Goal: Information Seeking & Learning: Learn about a topic

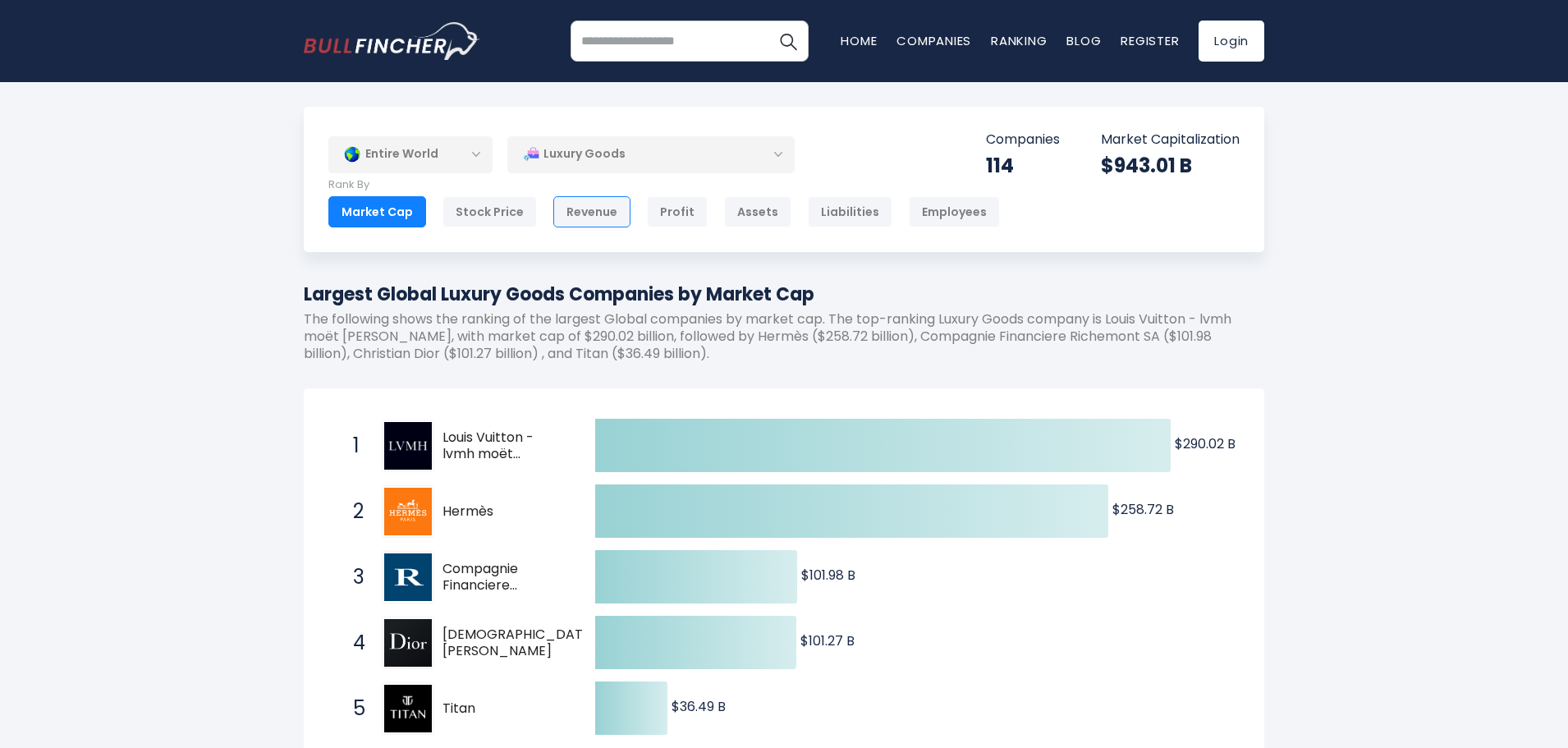
click at [593, 216] on div "Revenue" at bounding box center [592, 211] width 77 height 31
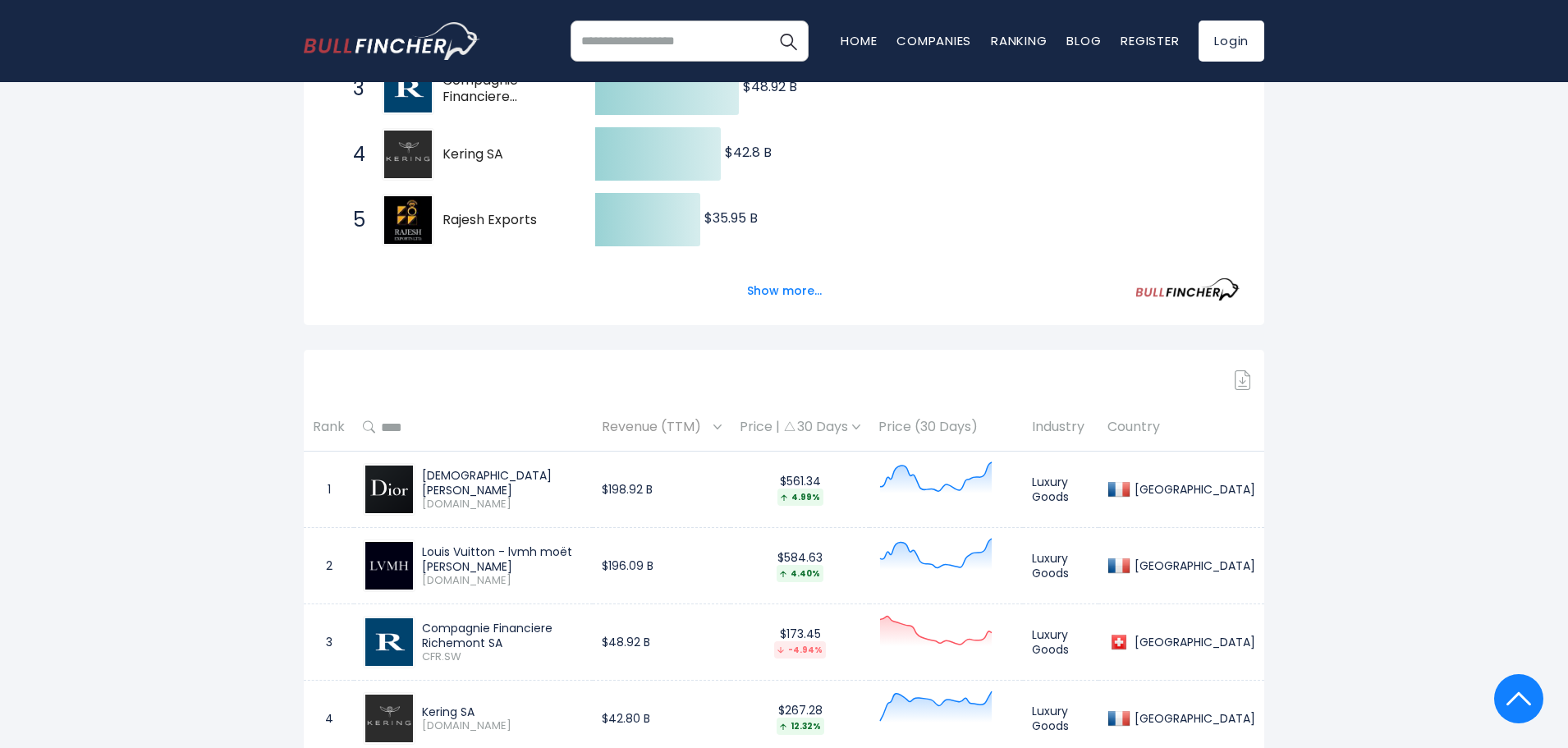
scroll to position [411, 0]
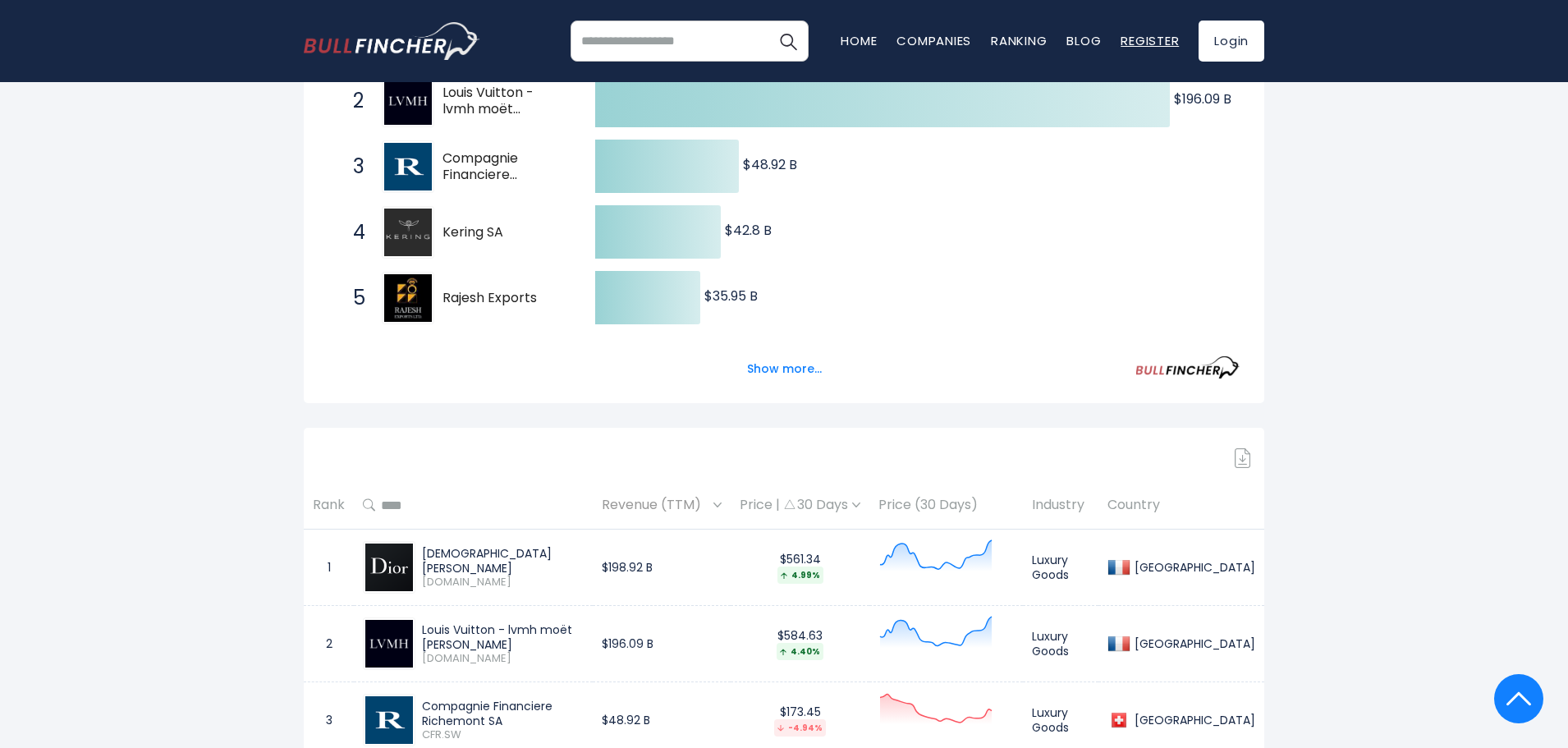
click at [1166, 44] on link "Register" at bounding box center [1149, 41] width 59 height 17
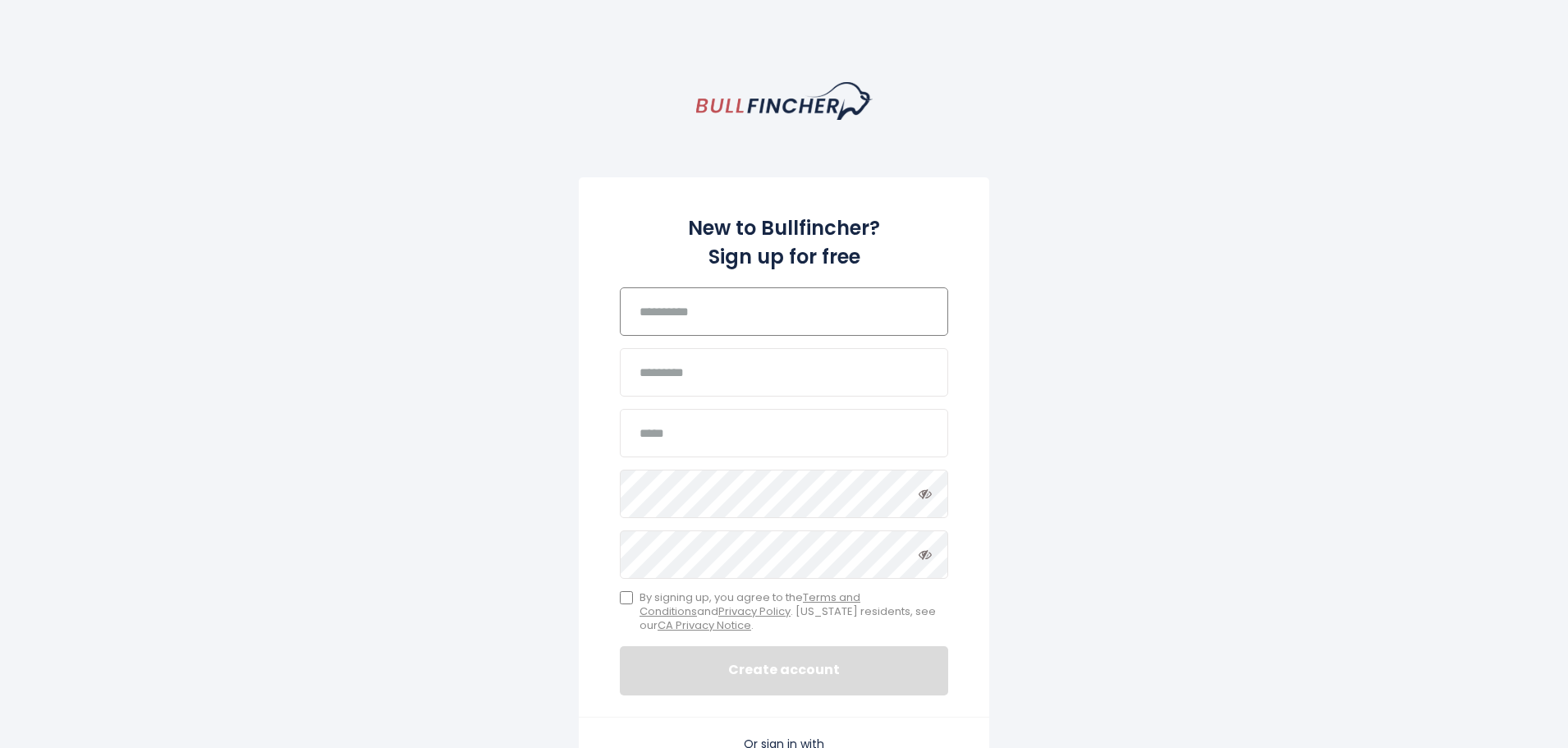
click at [738, 318] on input "text" at bounding box center [784, 312] width 329 height 48
type input "******"
click at [717, 370] on input "text" at bounding box center [784, 372] width 329 height 48
type input "******"
click at [724, 415] on input "email" at bounding box center [784, 433] width 329 height 48
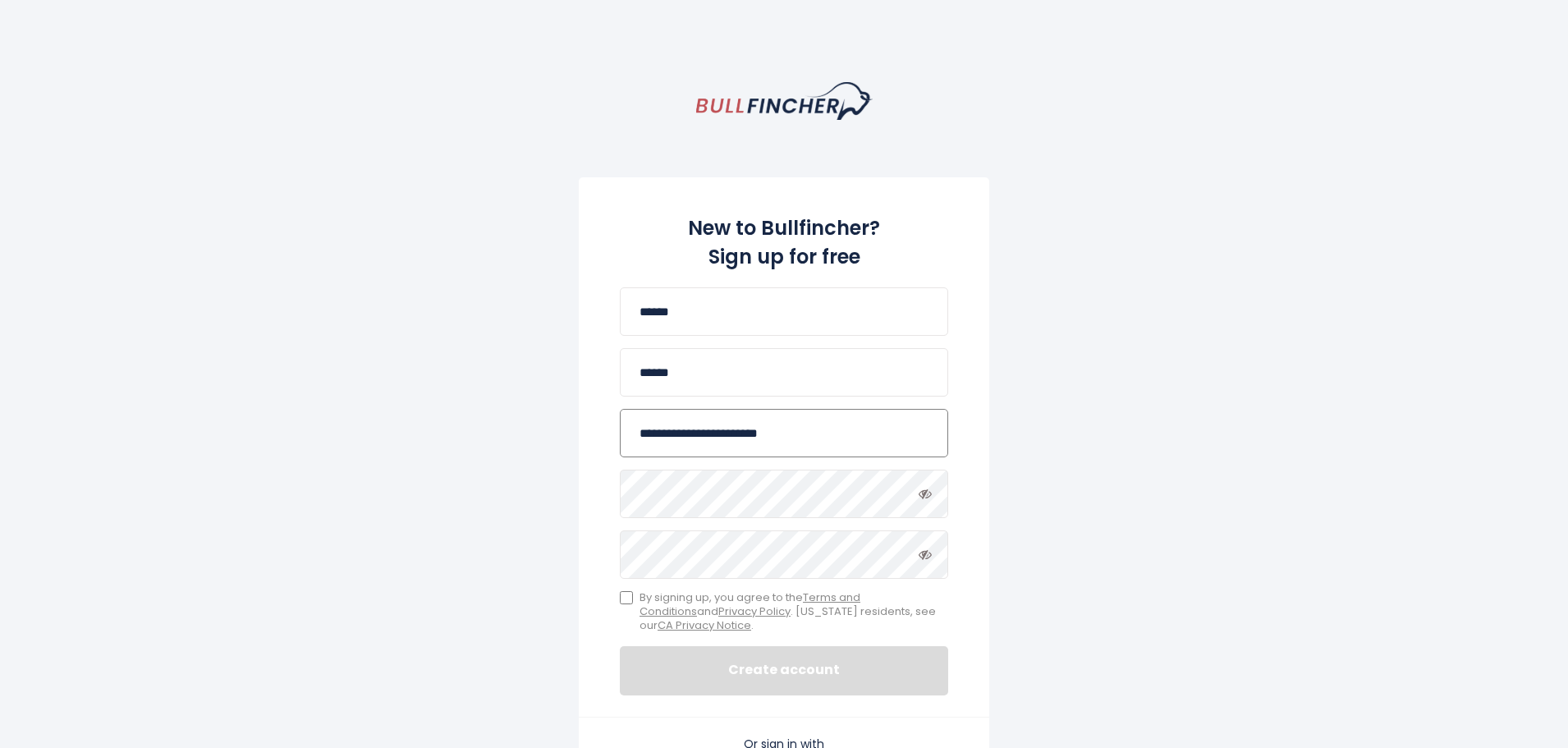
type input "**********"
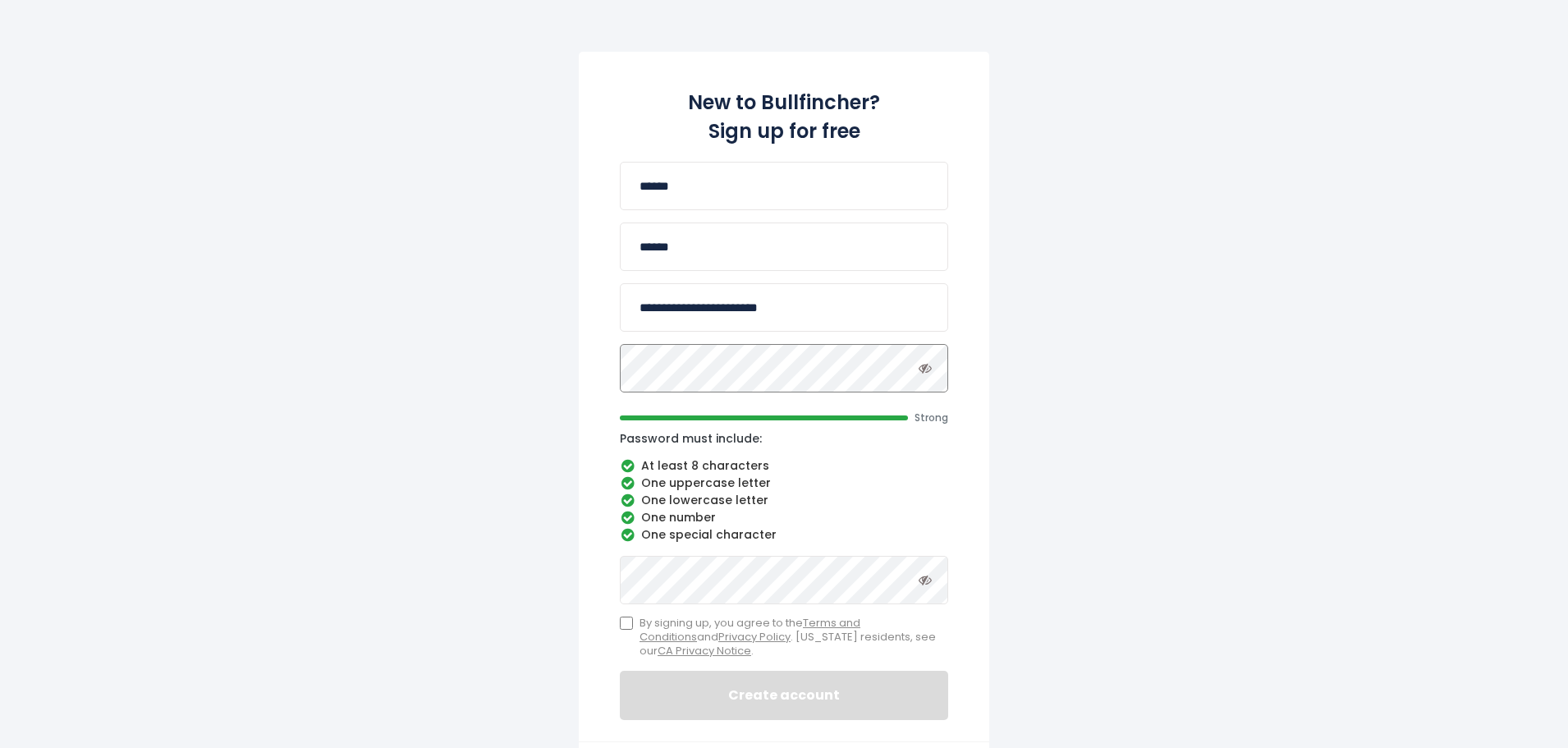
scroll to position [329, 0]
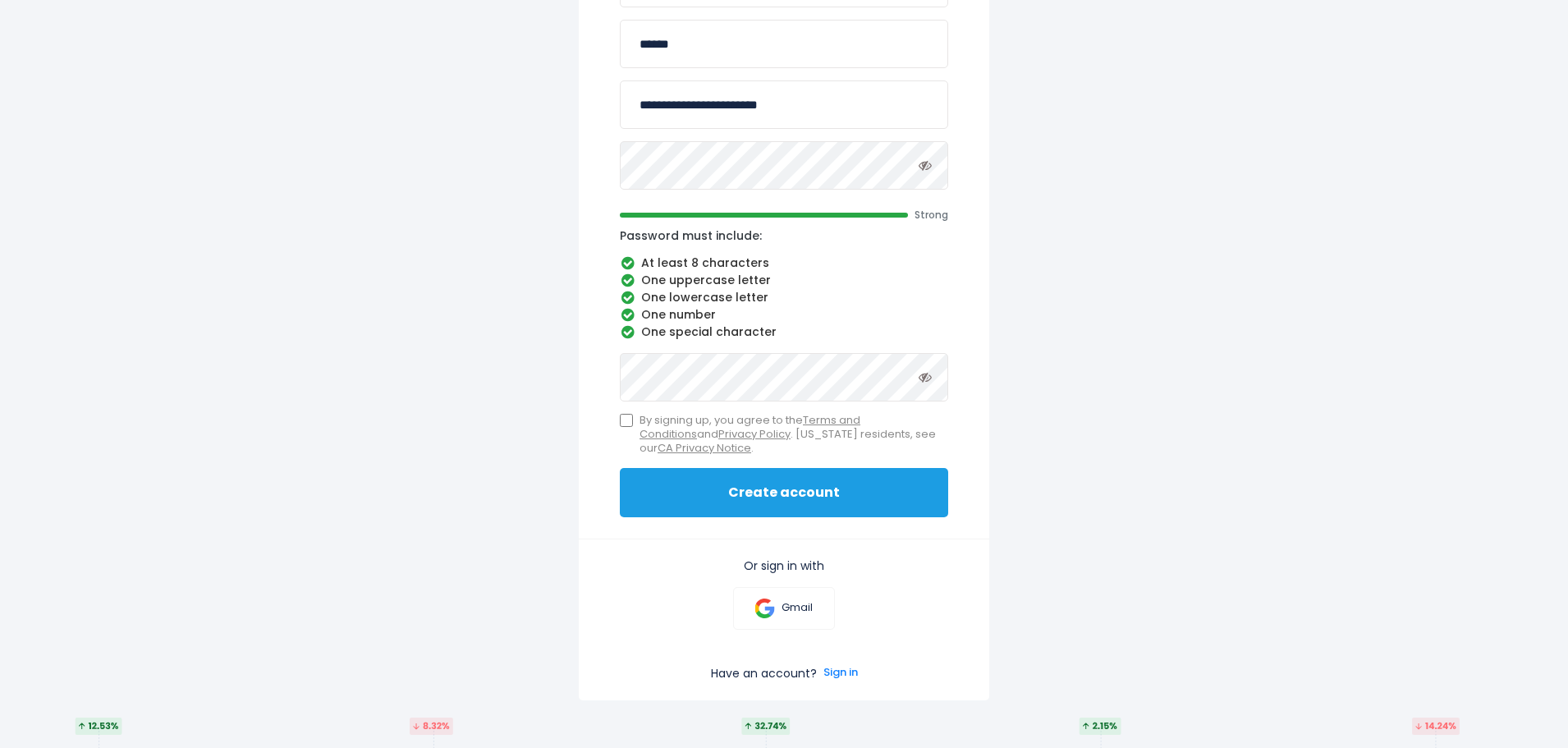
click at [795, 494] on button "Create account" at bounding box center [784, 492] width 329 height 49
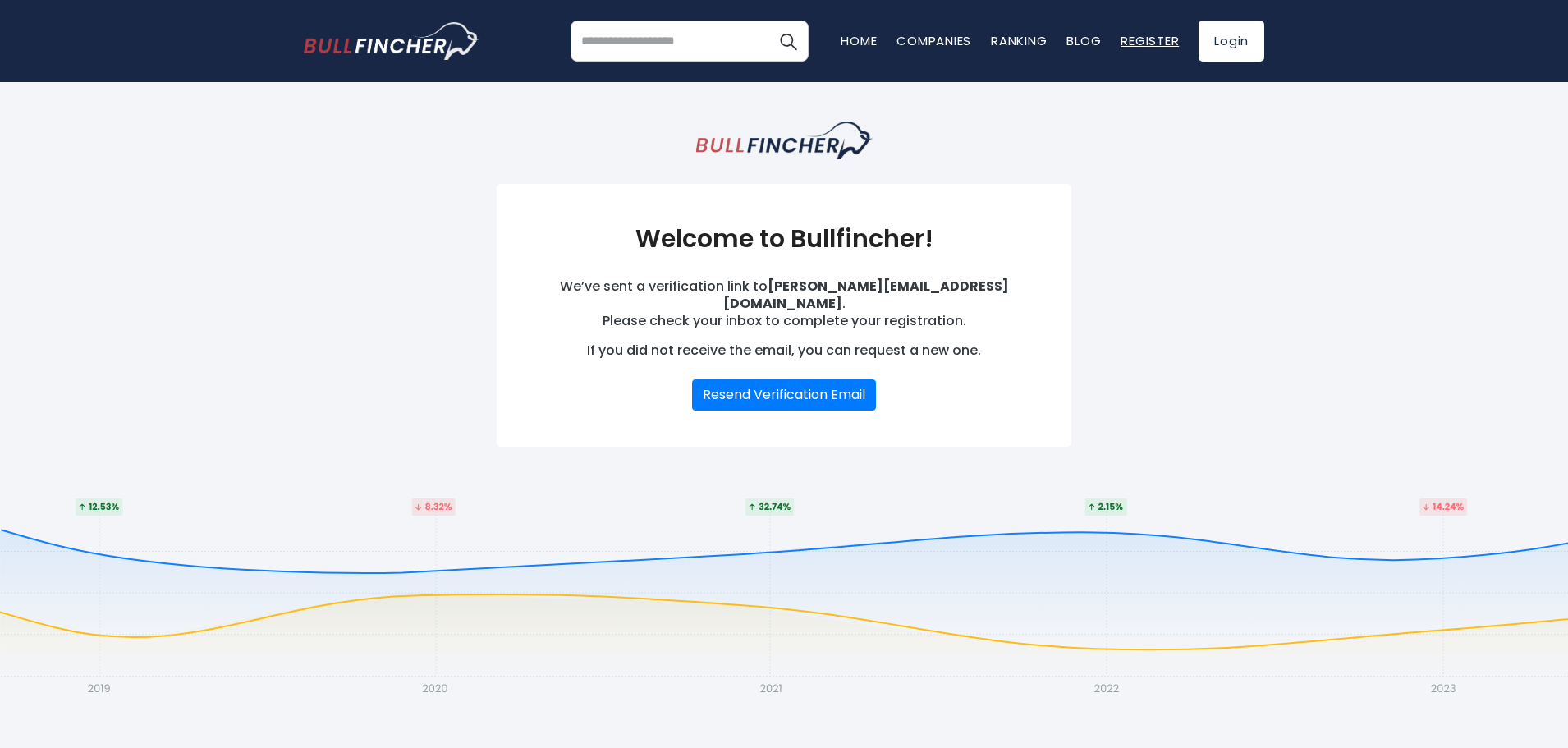
click at [1158, 48] on link "Register" at bounding box center [1149, 41] width 59 height 17
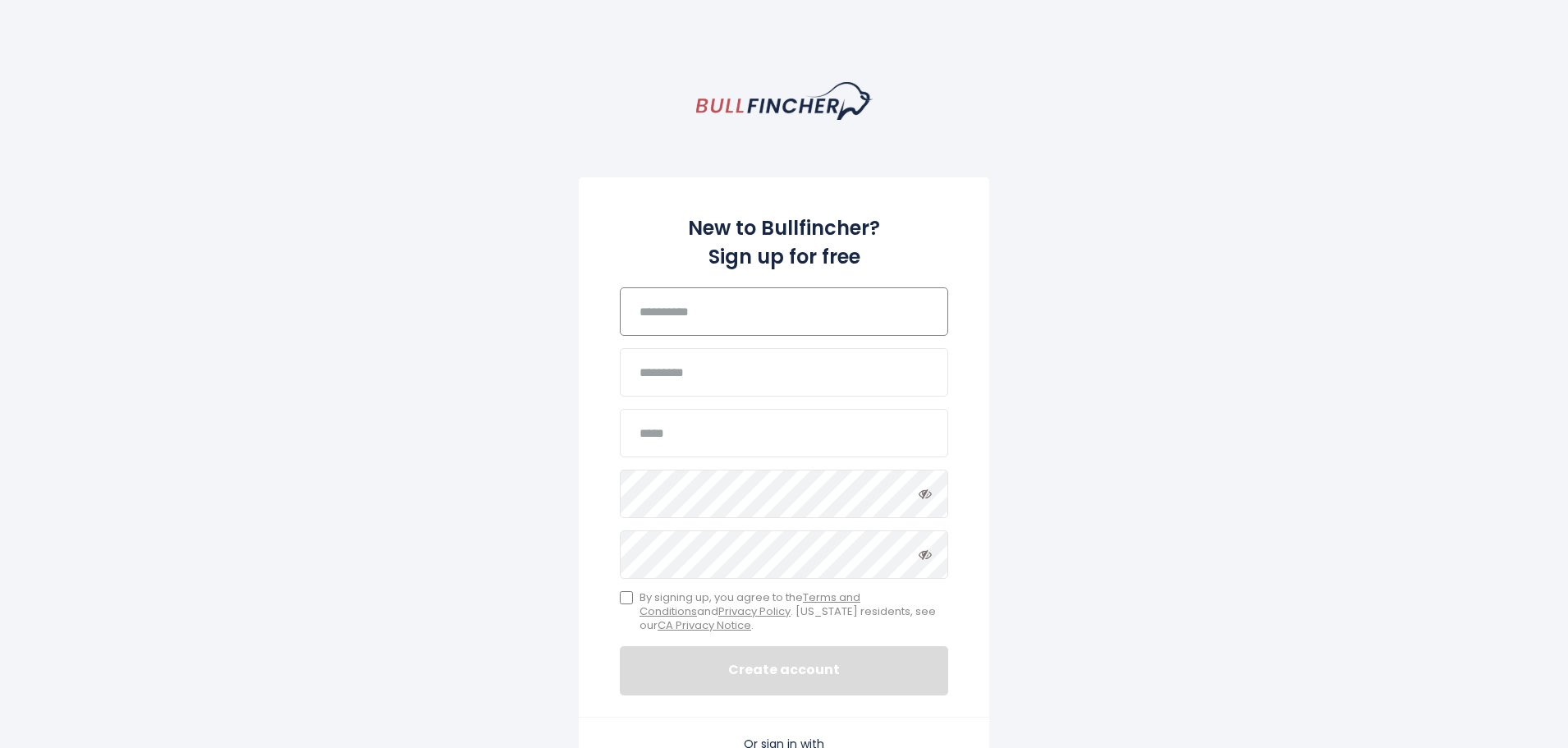
click at [686, 303] on input "text" at bounding box center [784, 312] width 329 height 48
type input "******"
click at [703, 363] on input "text" at bounding box center [784, 372] width 329 height 48
type input "******"
click at [700, 426] on input "email" at bounding box center [784, 433] width 329 height 48
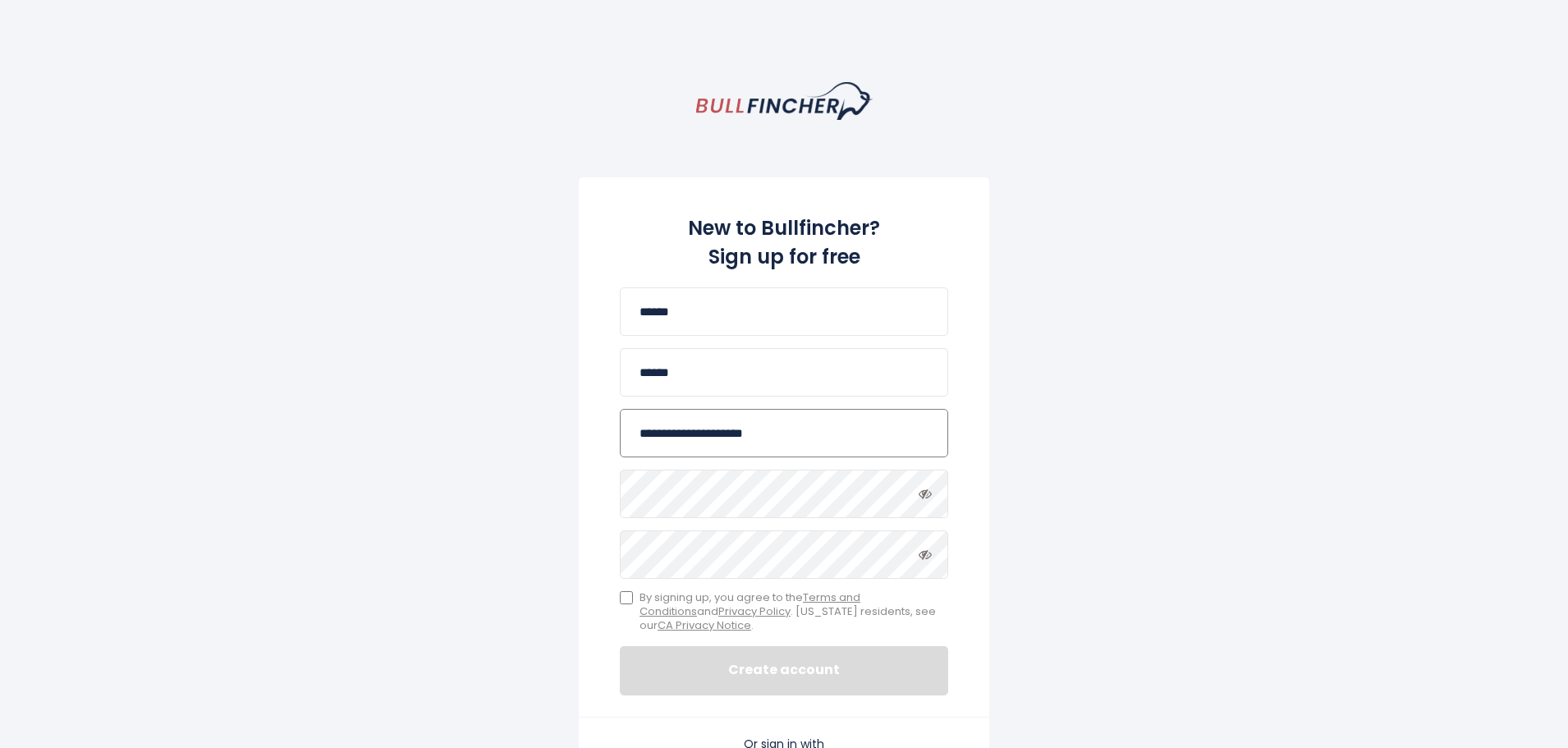
type input "**********"
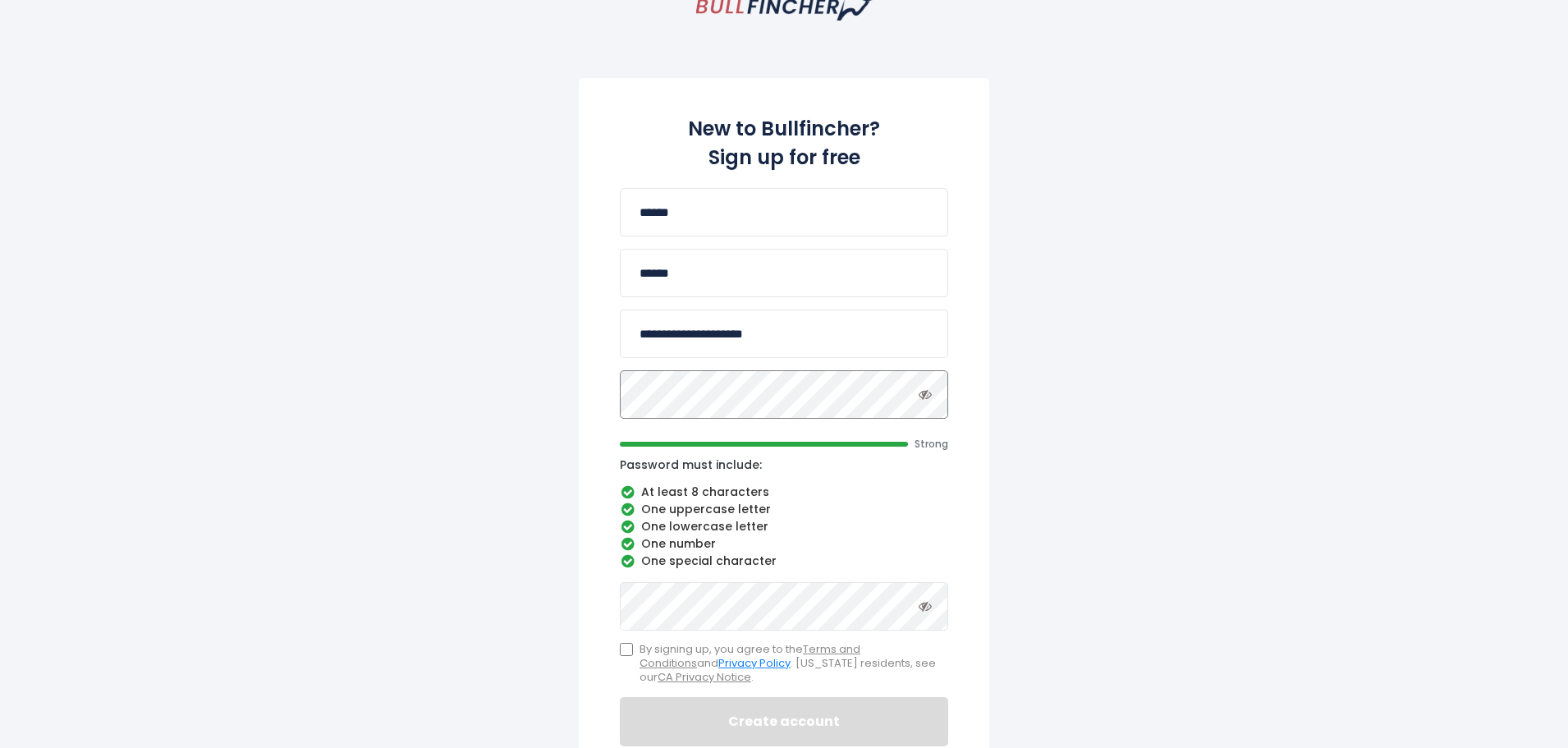
scroll to position [246, 0]
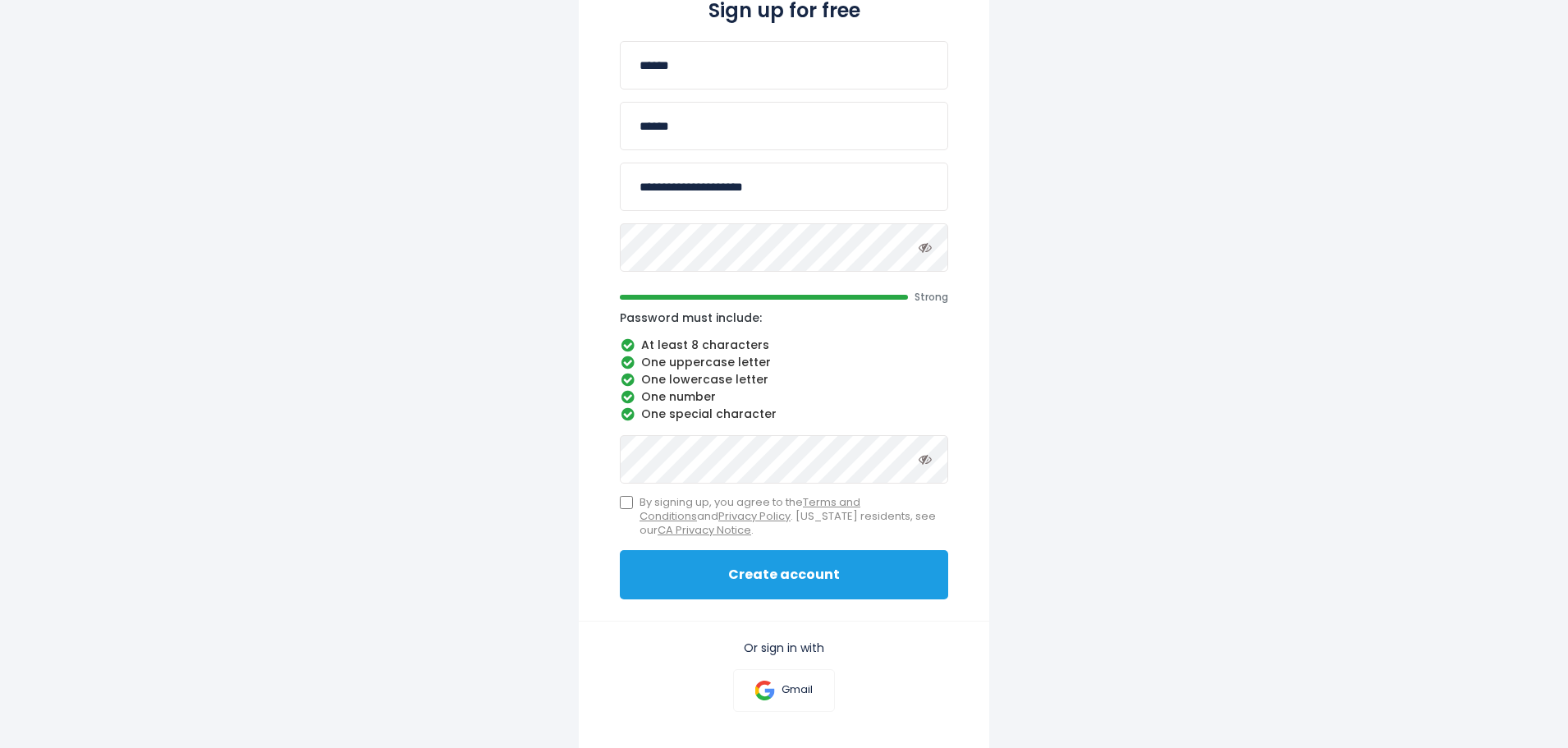
click at [829, 578] on button "Create account" at bounding box center [784, 575] width 329 height 49
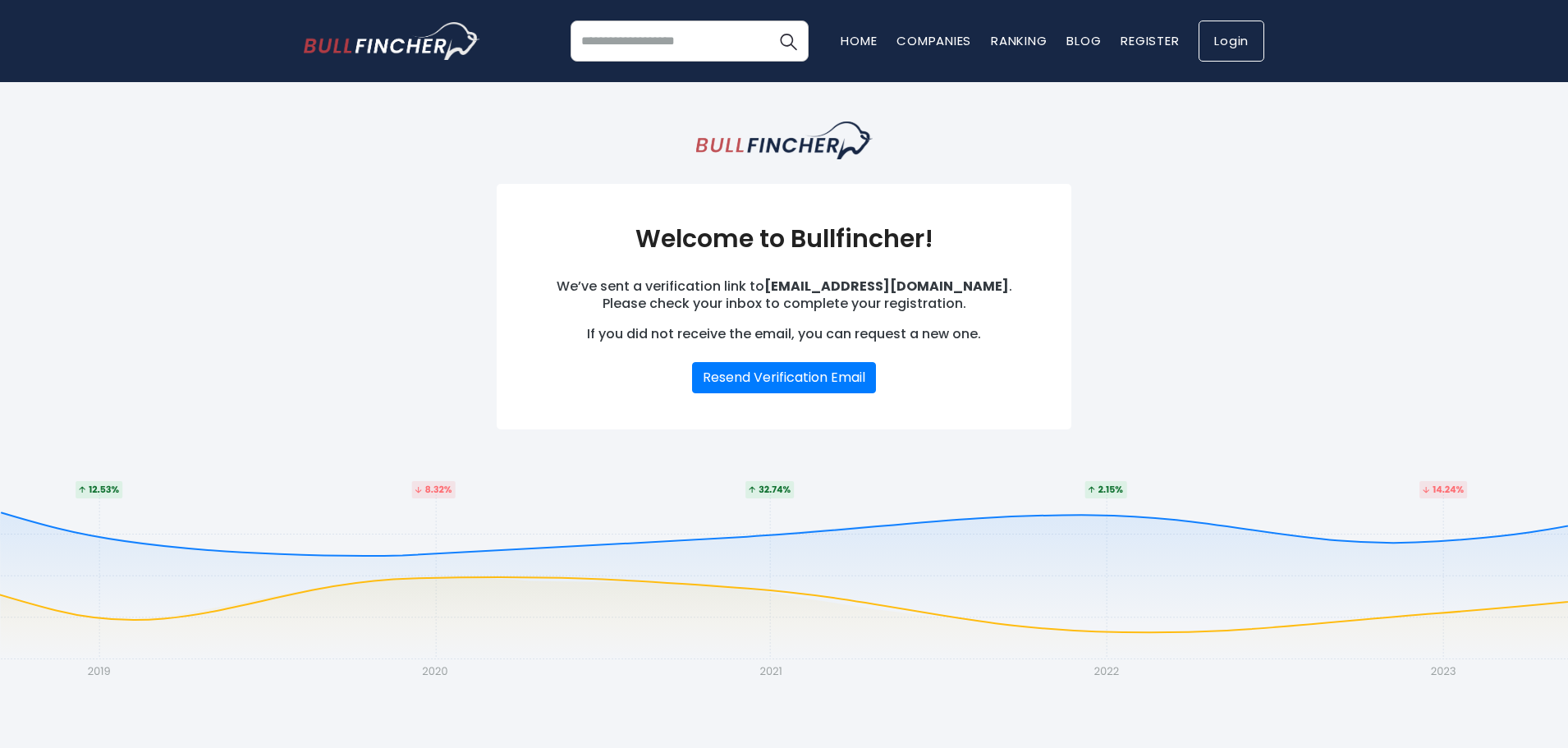
click at [1221, 42] on link "Login" at bounding box center [1231, 41] width 65 height 41
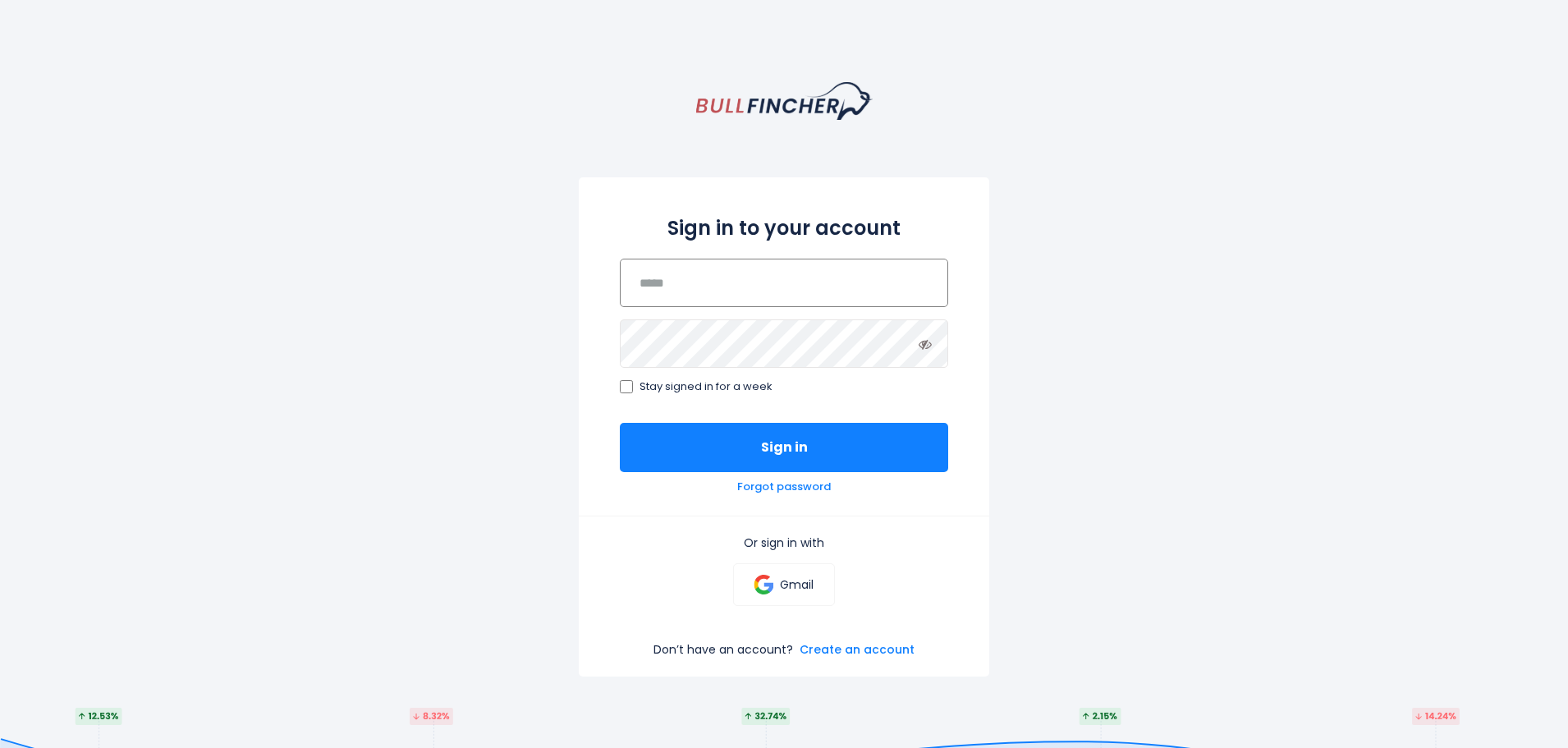
click at [684, 280] on input "email" at bounding box center [784, 283] width 329 height 48
type input "**********"
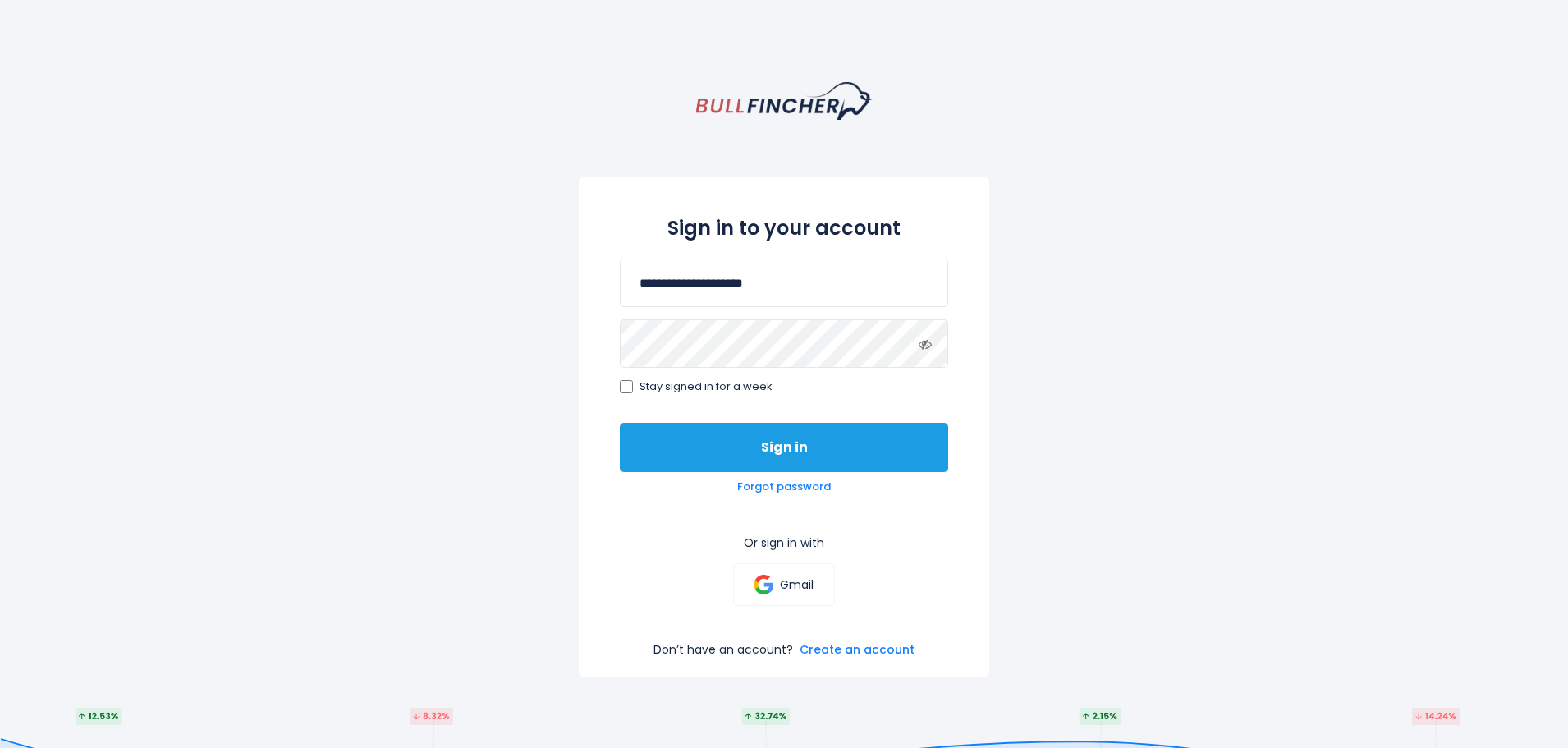
click at [756, 439] on button "Sign in" at bounding box center [784, 447] width 329 height 49
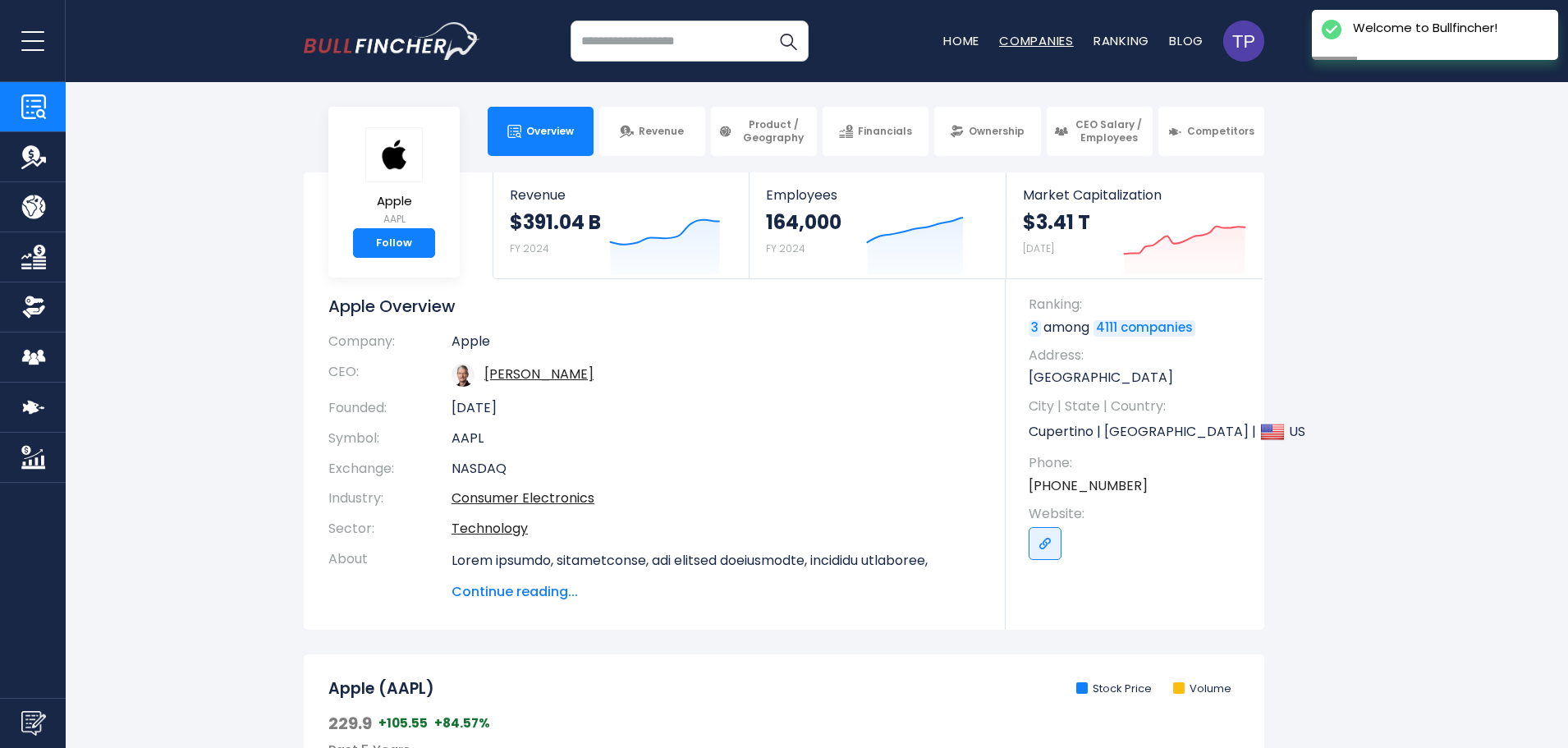
click at [1037, 45] on link "Companies" at bounding box center [1037, 41] width 75 height 17
click at [1119, 42] on link "Ranking" at bounding box center [1121, 41] width 56 height 17
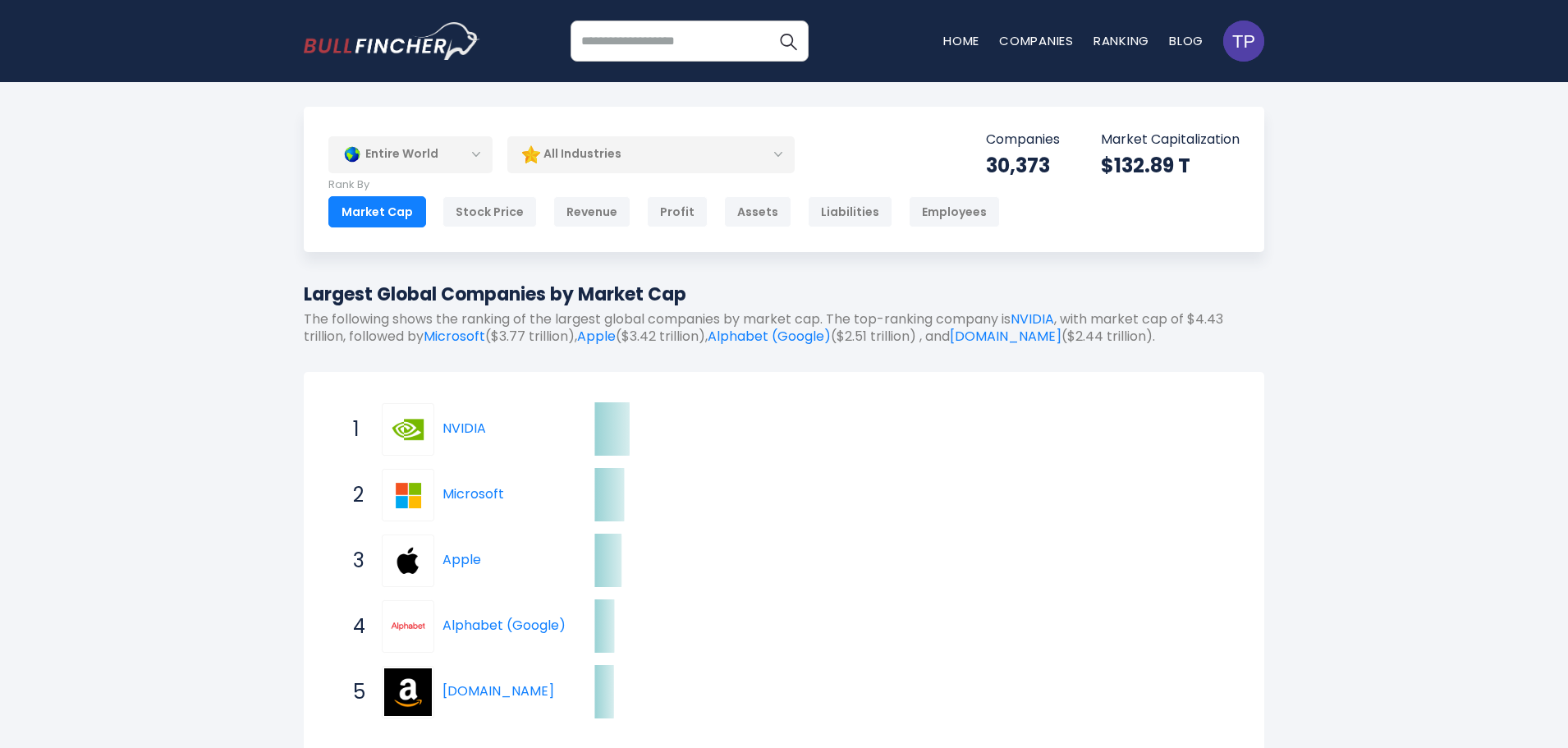
click at [777, 154] on div "All Industries" at bounding box center [651, 155] width 288 height 37
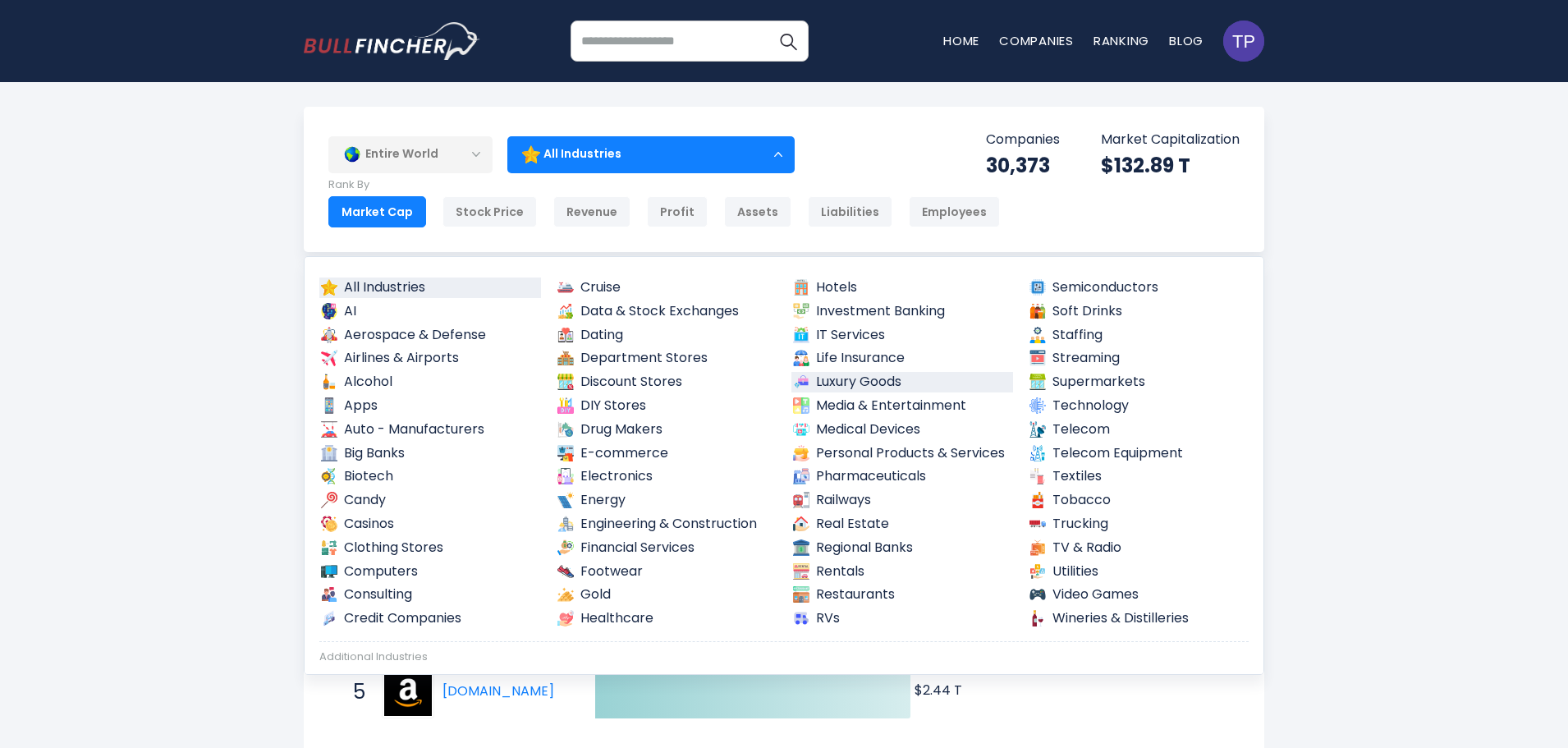
click at [841, 380] on link "Luxury Goods" at bounding box center [902, 382] width 222 height 20
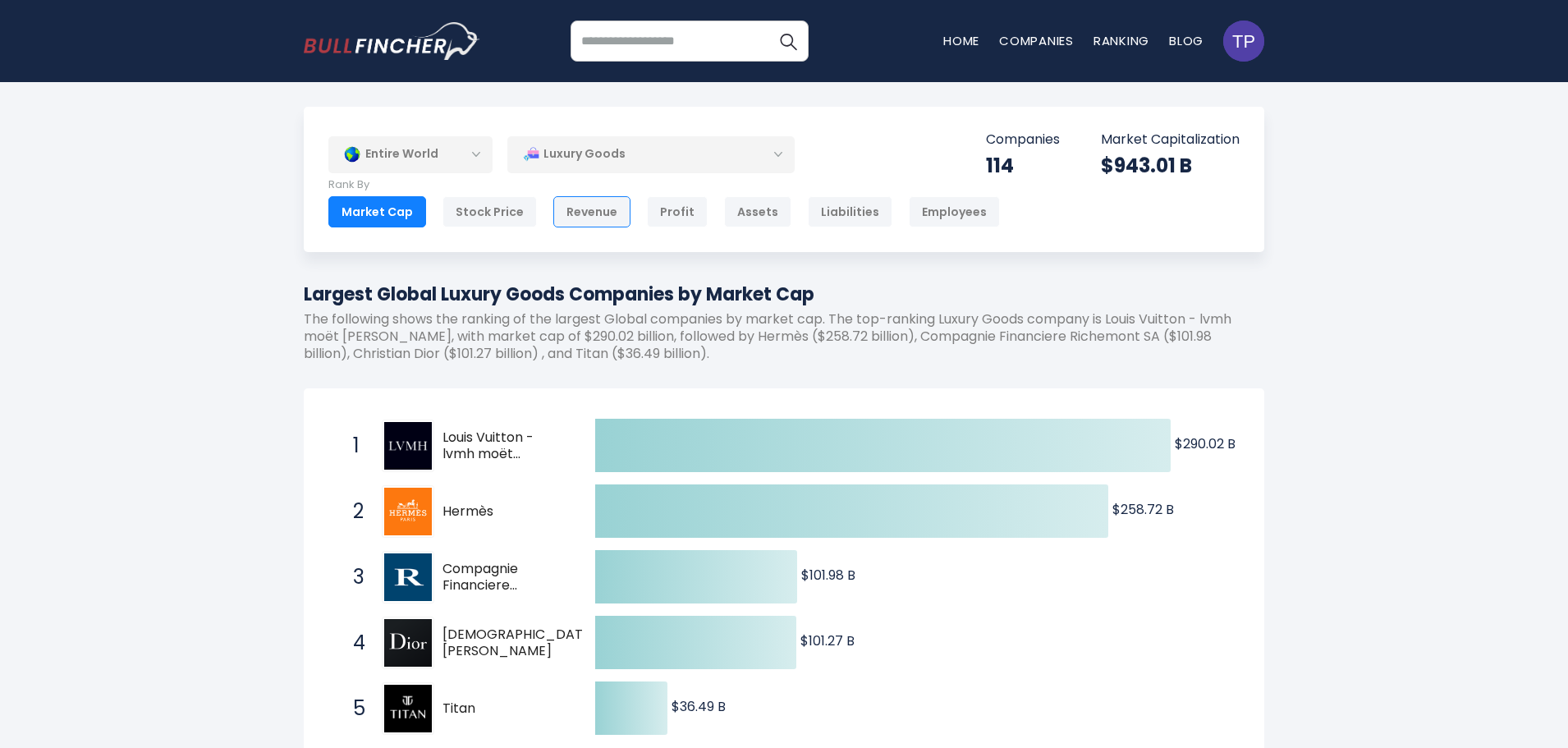
click at [588, 210] on div "Revenue" at bounding box center [592, 211] width 77 height 31
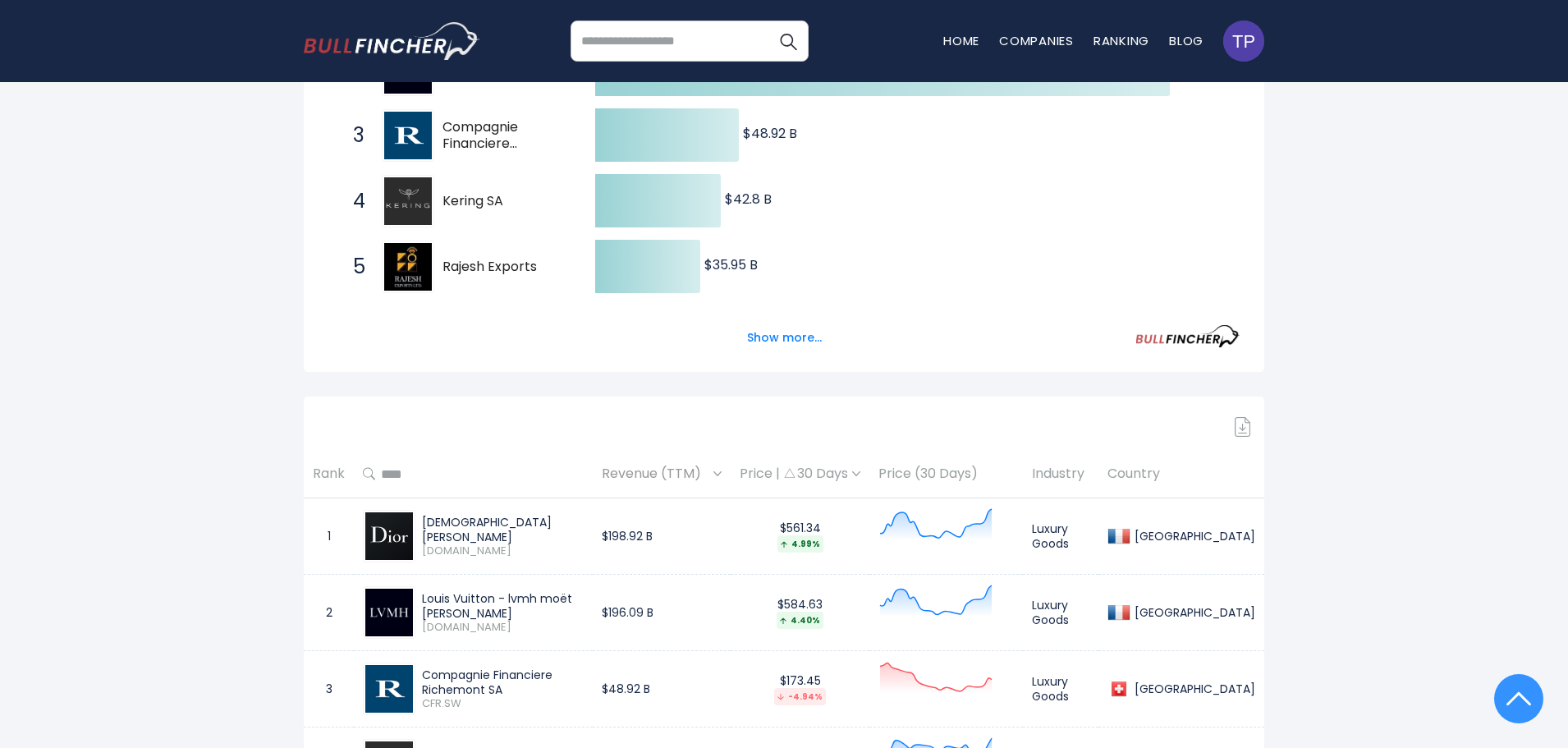
scroll to position [492, 0]
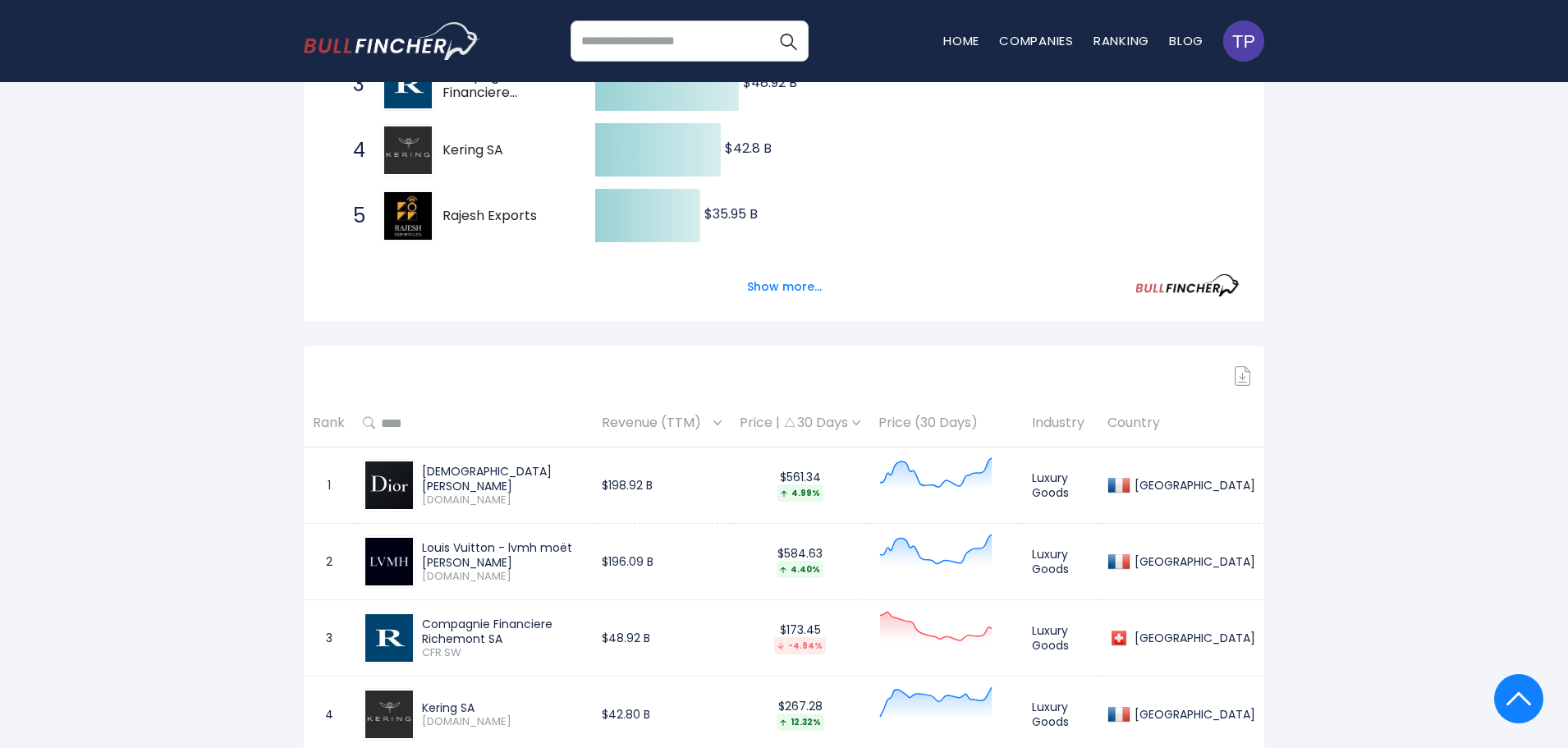
click at [1242, 378] on img at bounding box center [1243, 375] width 16 height 20
click at [1239, 376] on img at bounding box center [1243, 375] width 16 height 20
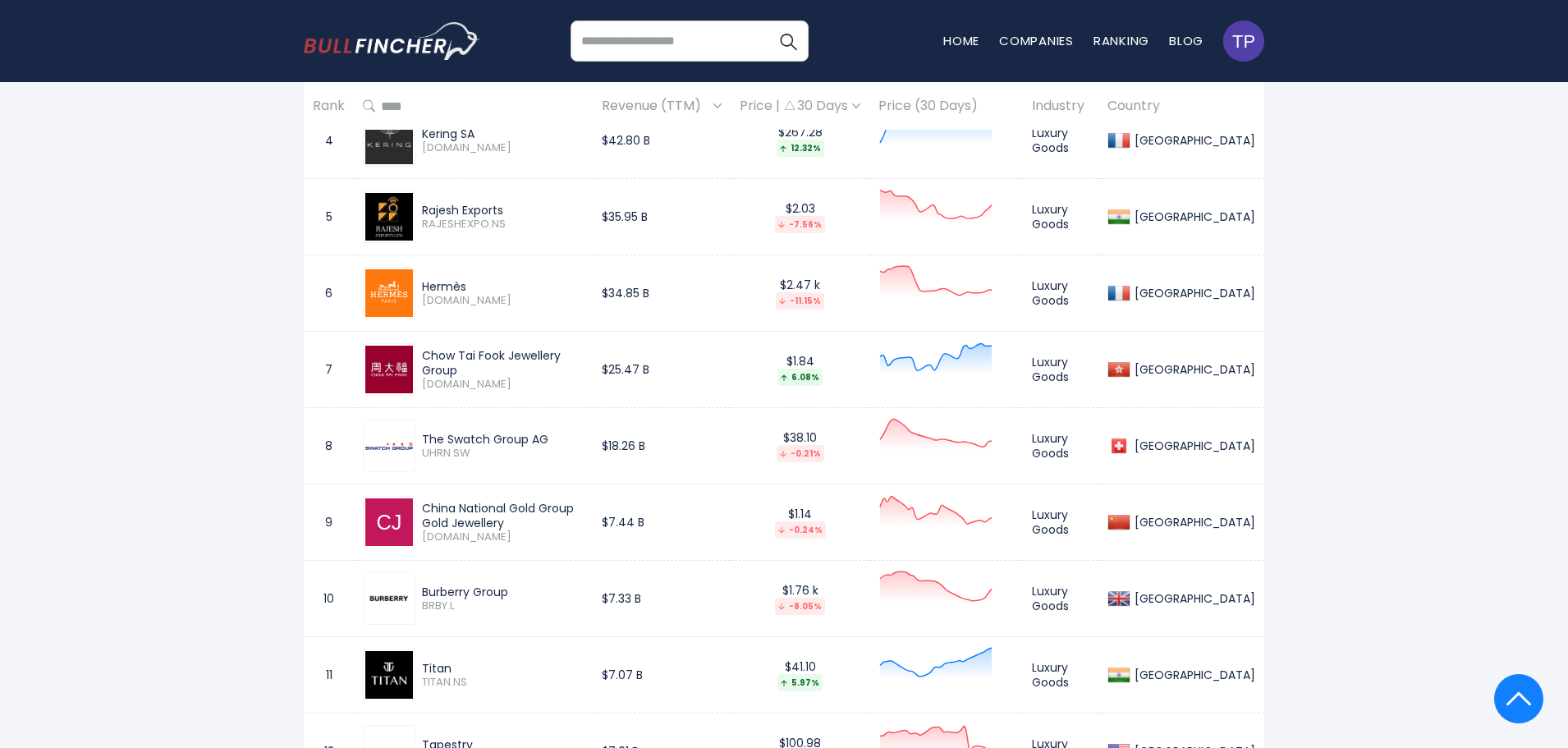
scroll to position [657, 0]
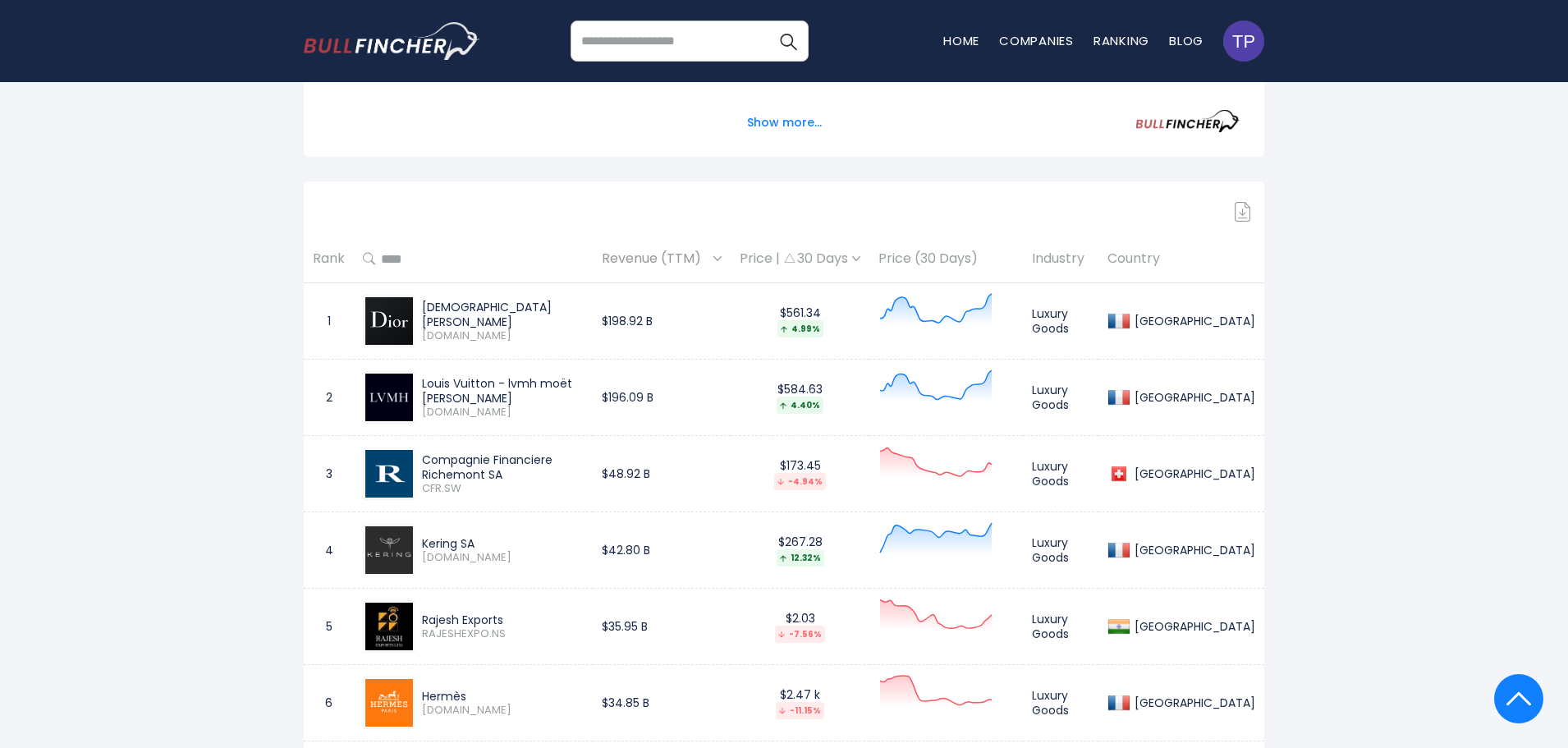
click at [1245, 208] on img at bounding box center [1243, 211] width 16 height 20
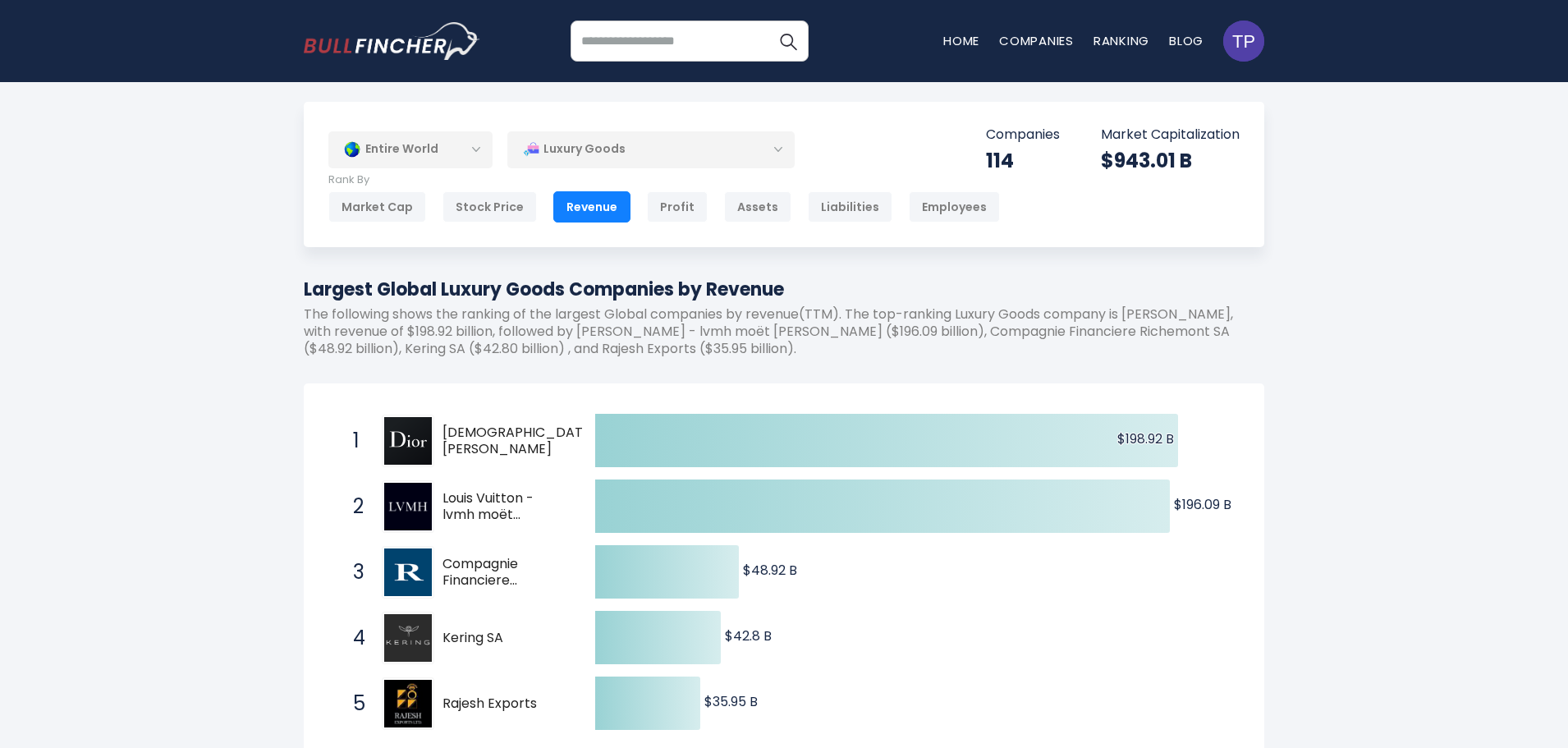
scroll to position [0, 0]
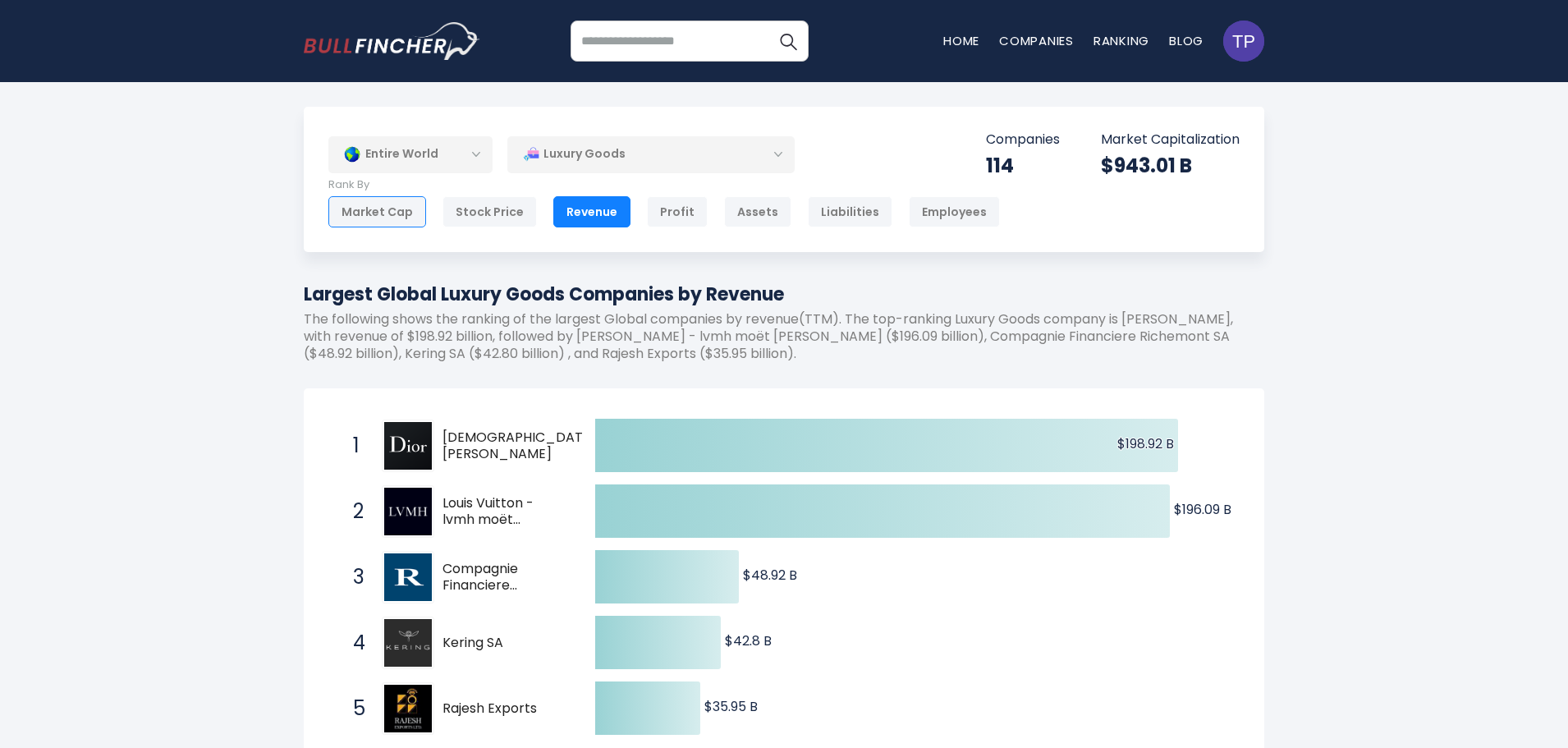
click at [379, 216] on div "Market Cap" at bounding box center [377, 211] width 98 height 31
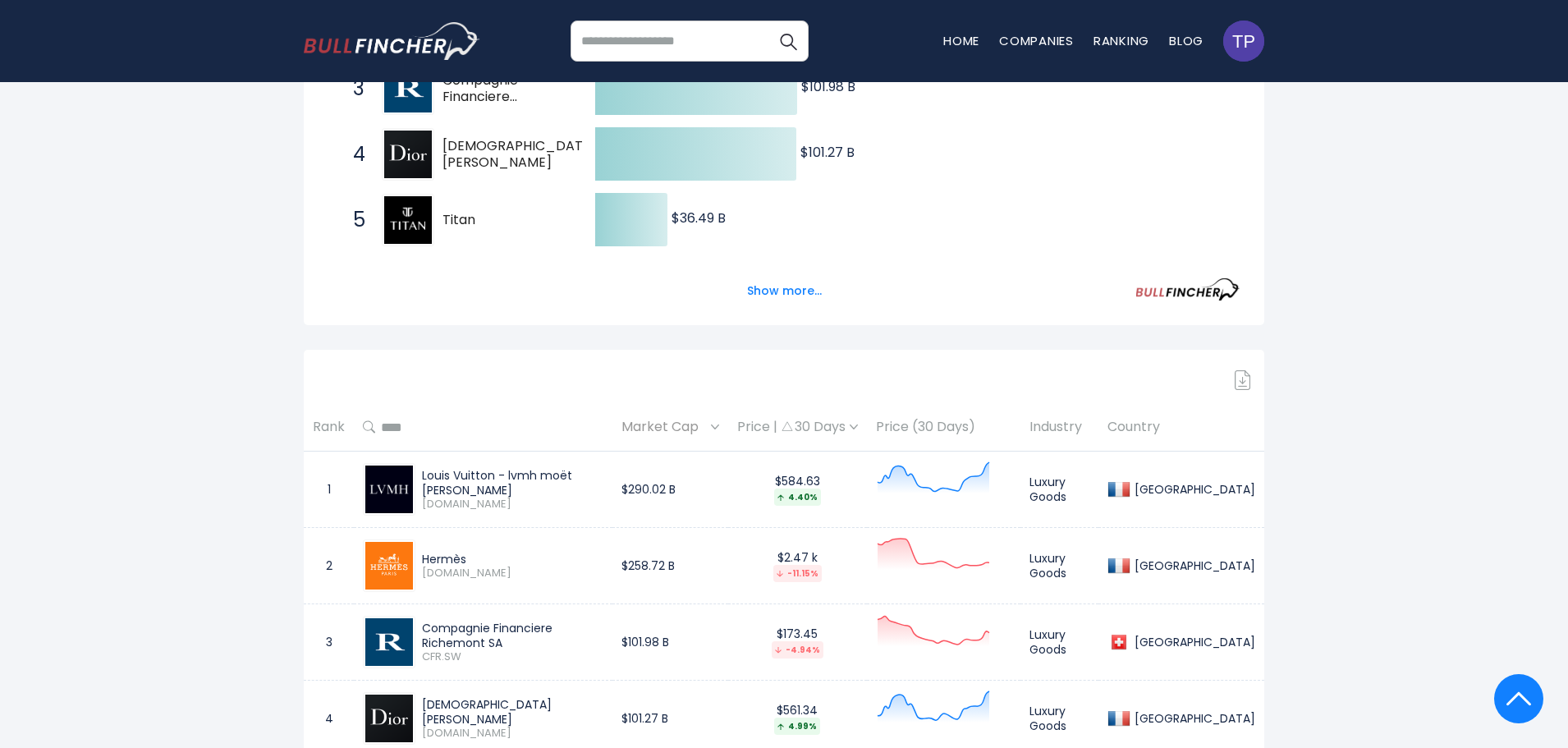
scroll to position [575, 0]
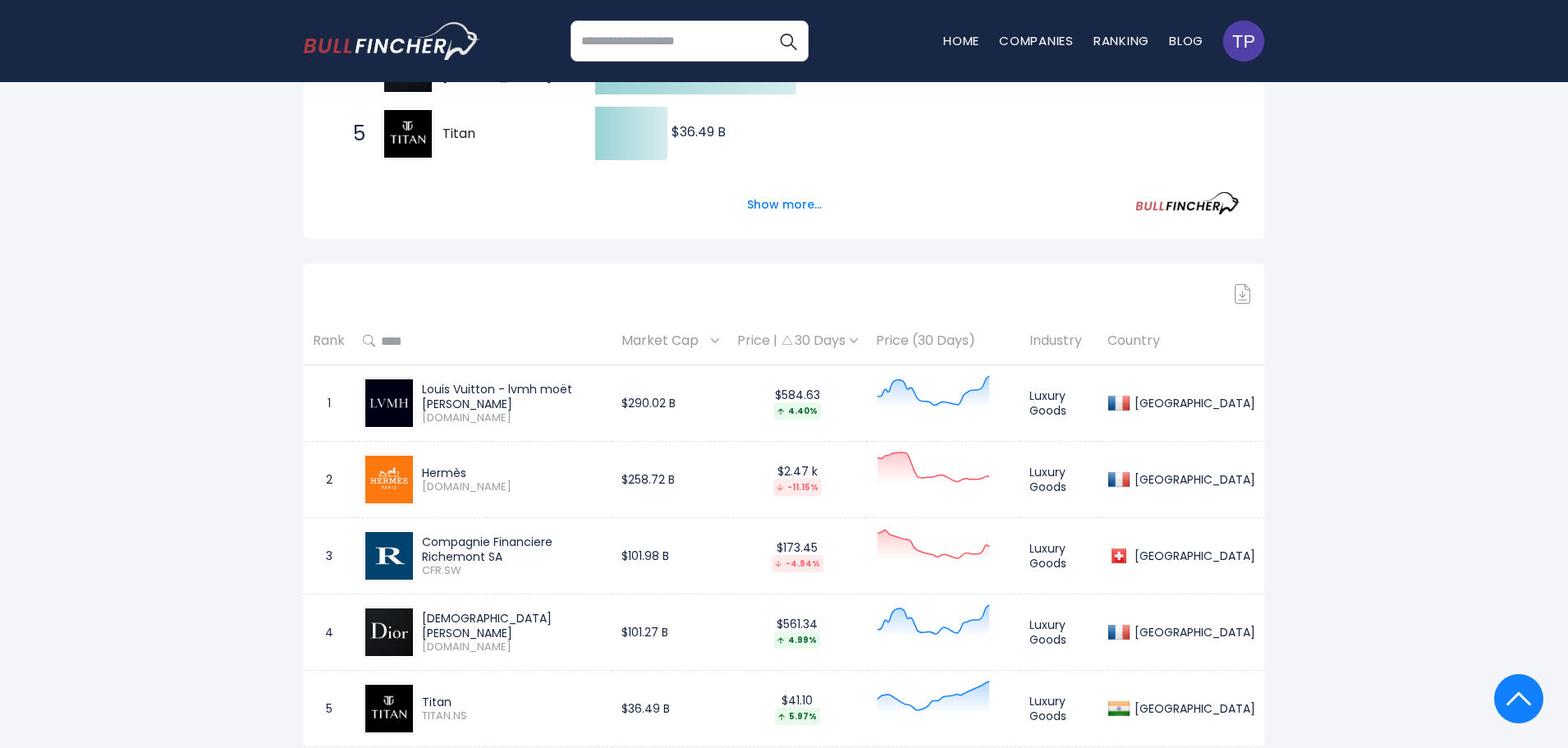
click at [1243, 292] on img at bounding box center [1243, 294] width 16 height 20
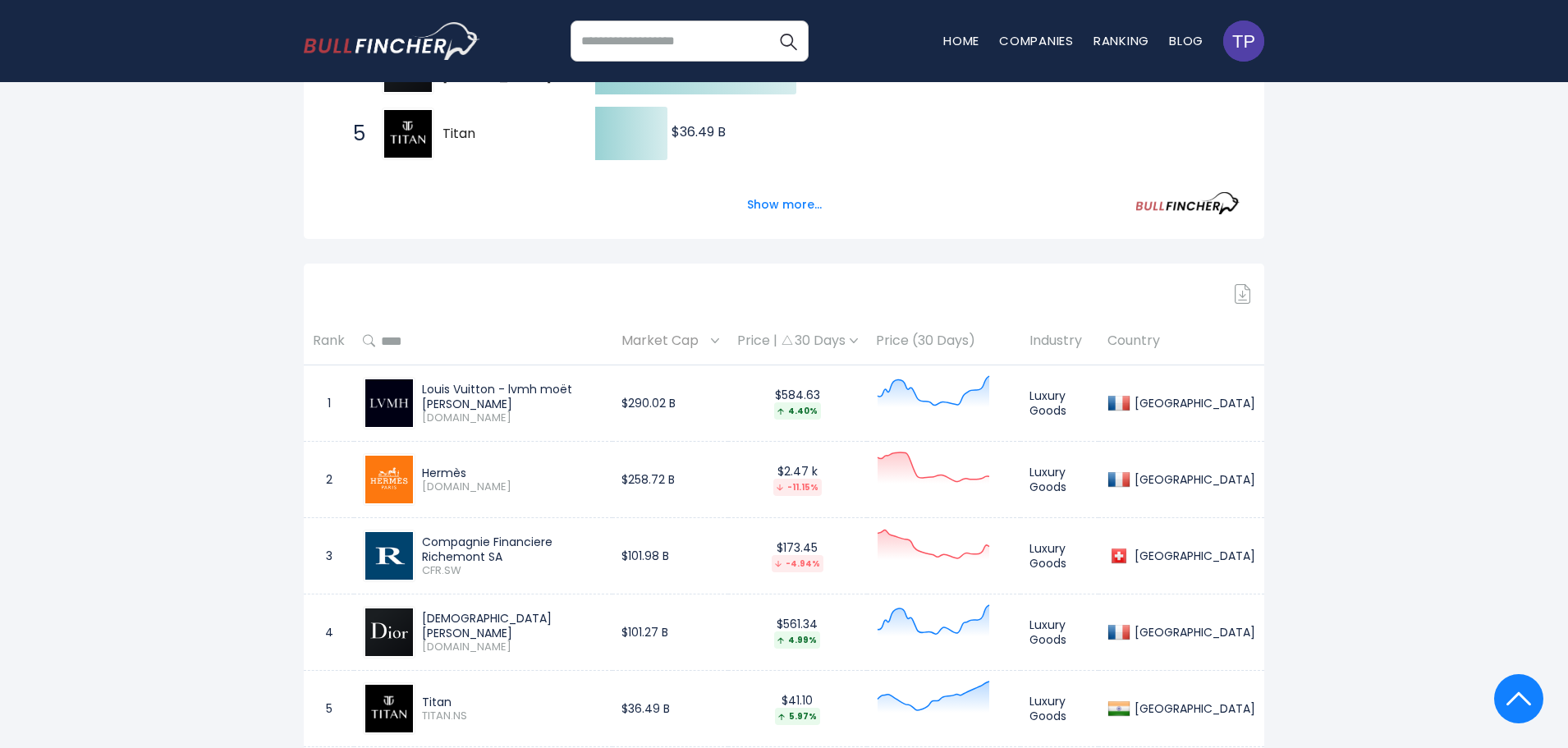
click at [1246, 297] on img at bounding box center [1243, 294] width 16 height 20
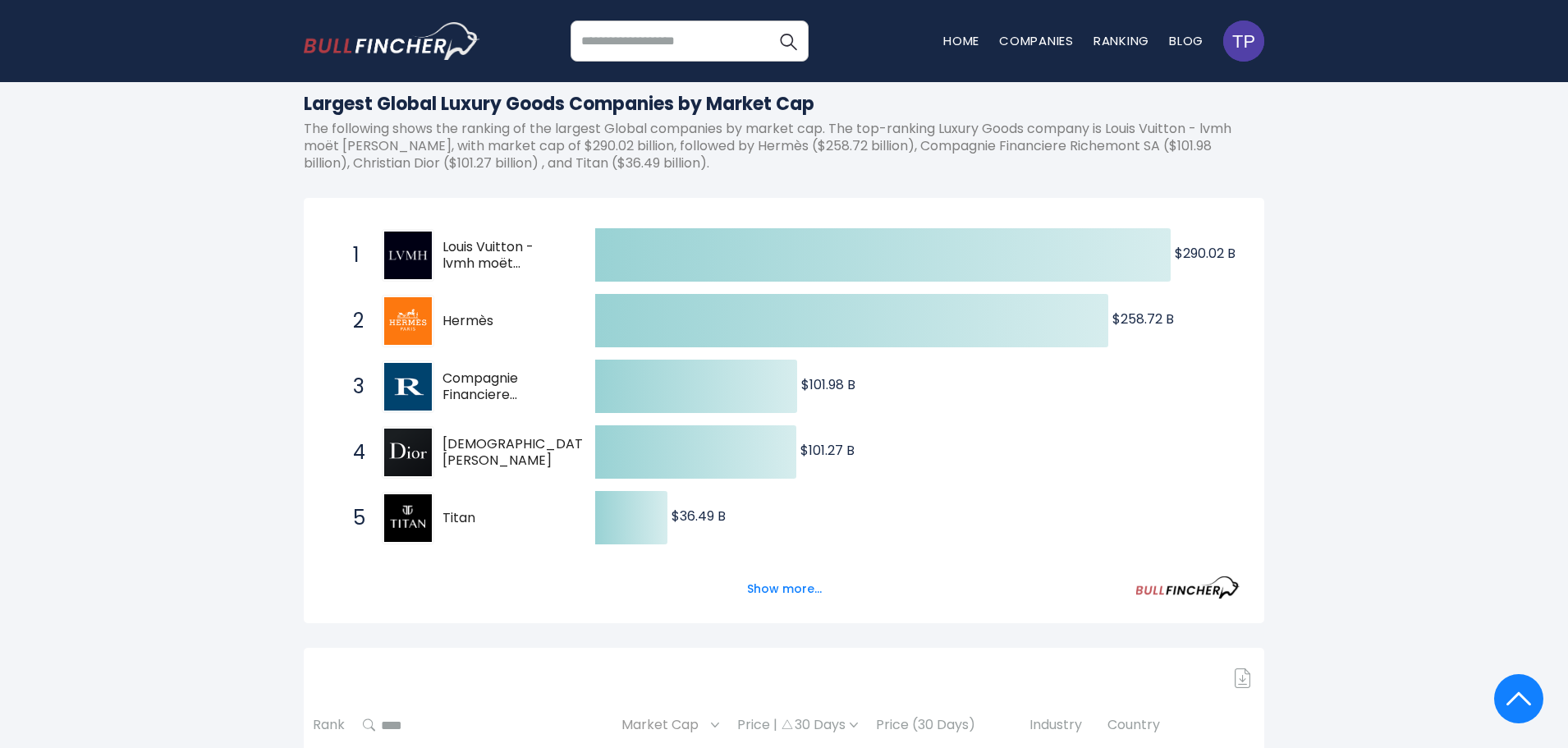
scroll to position [0, 0]
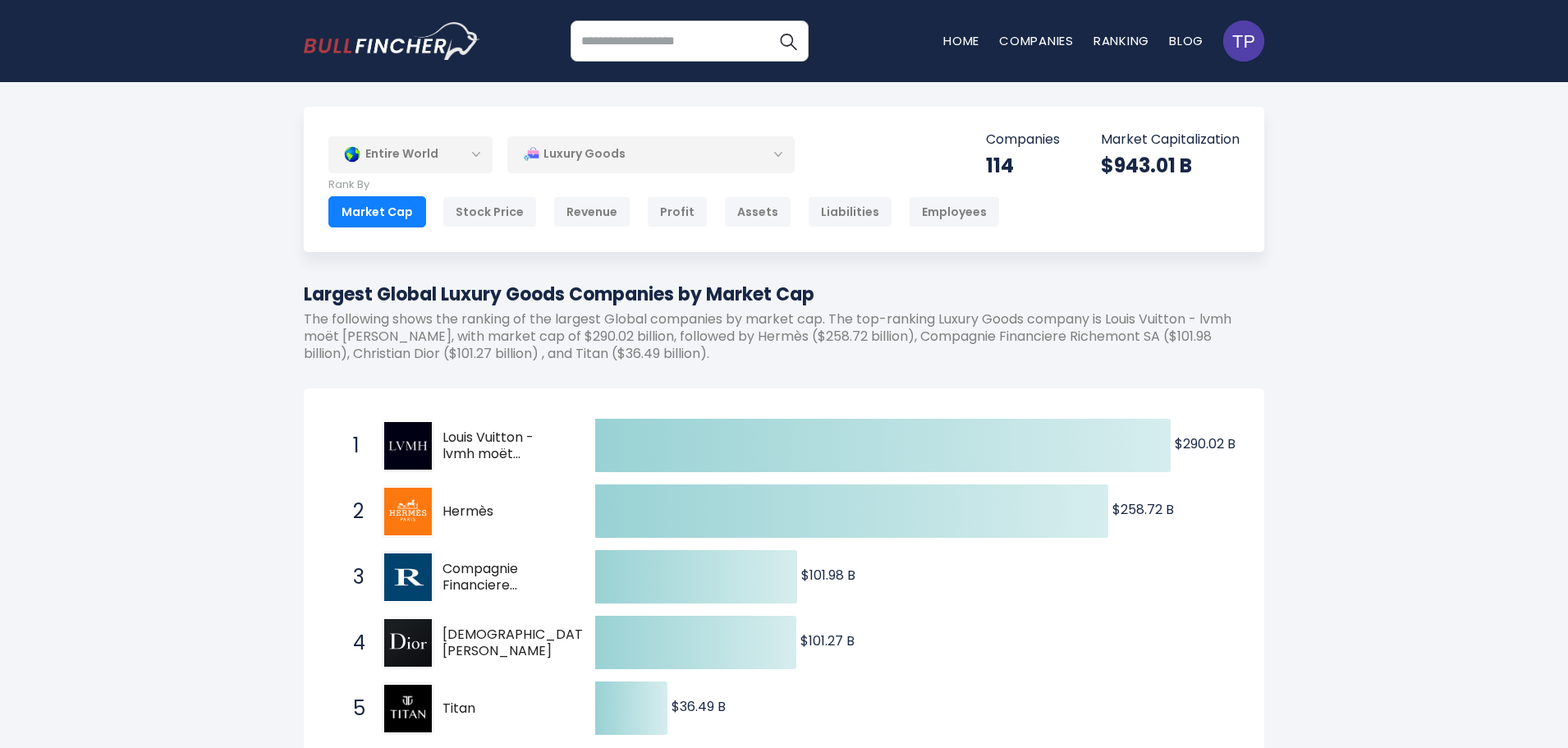
click at [707, 163] on div "Luxury Goods" at bounding box center [651, 155] width 288 height 37
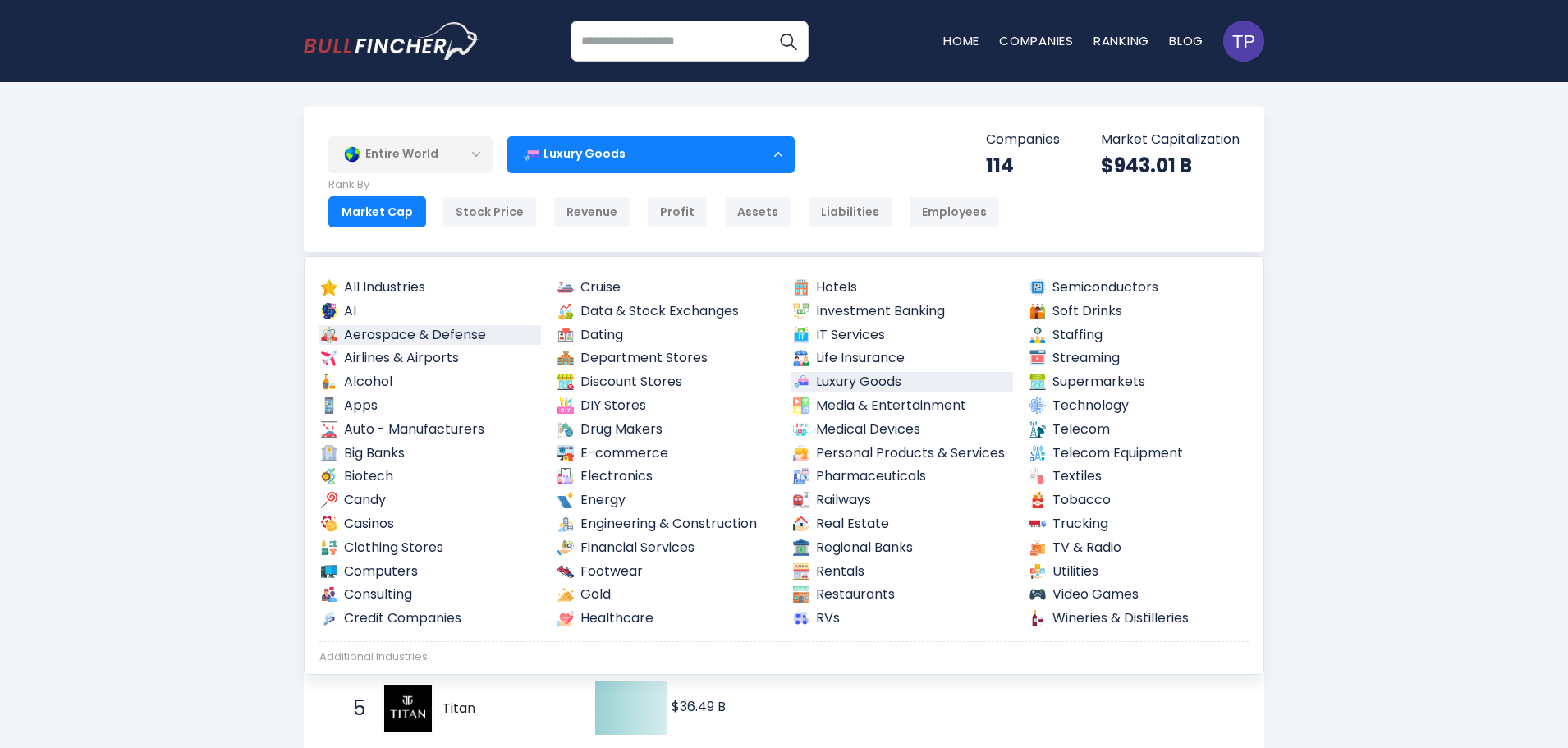
click at [453, 341] on link "Aerospace & Defense" at bounding box center [430, 335] width 222 height 20
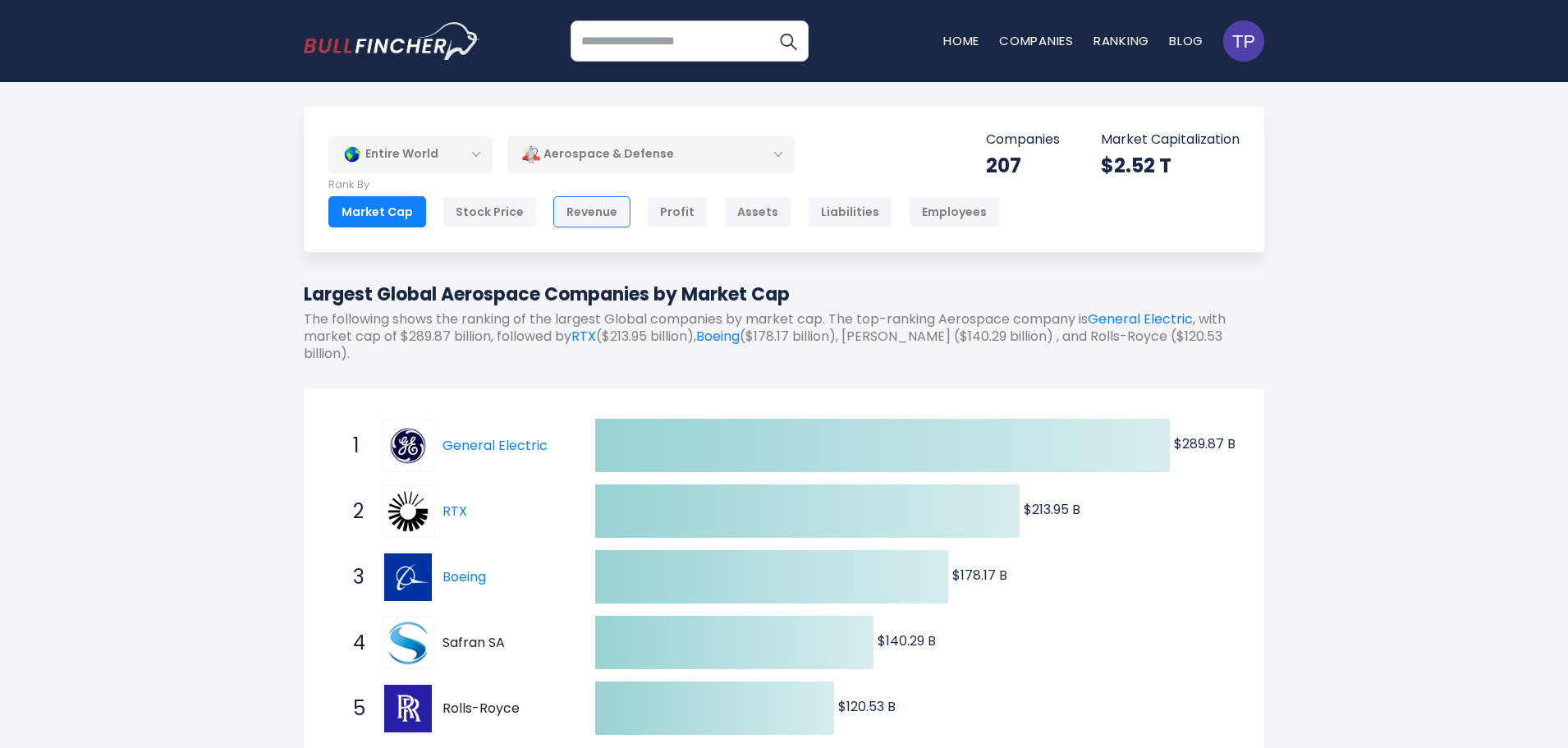
click at [585, 217] on div "Revenue" at bounding box center [592, 211] width 77 height 31
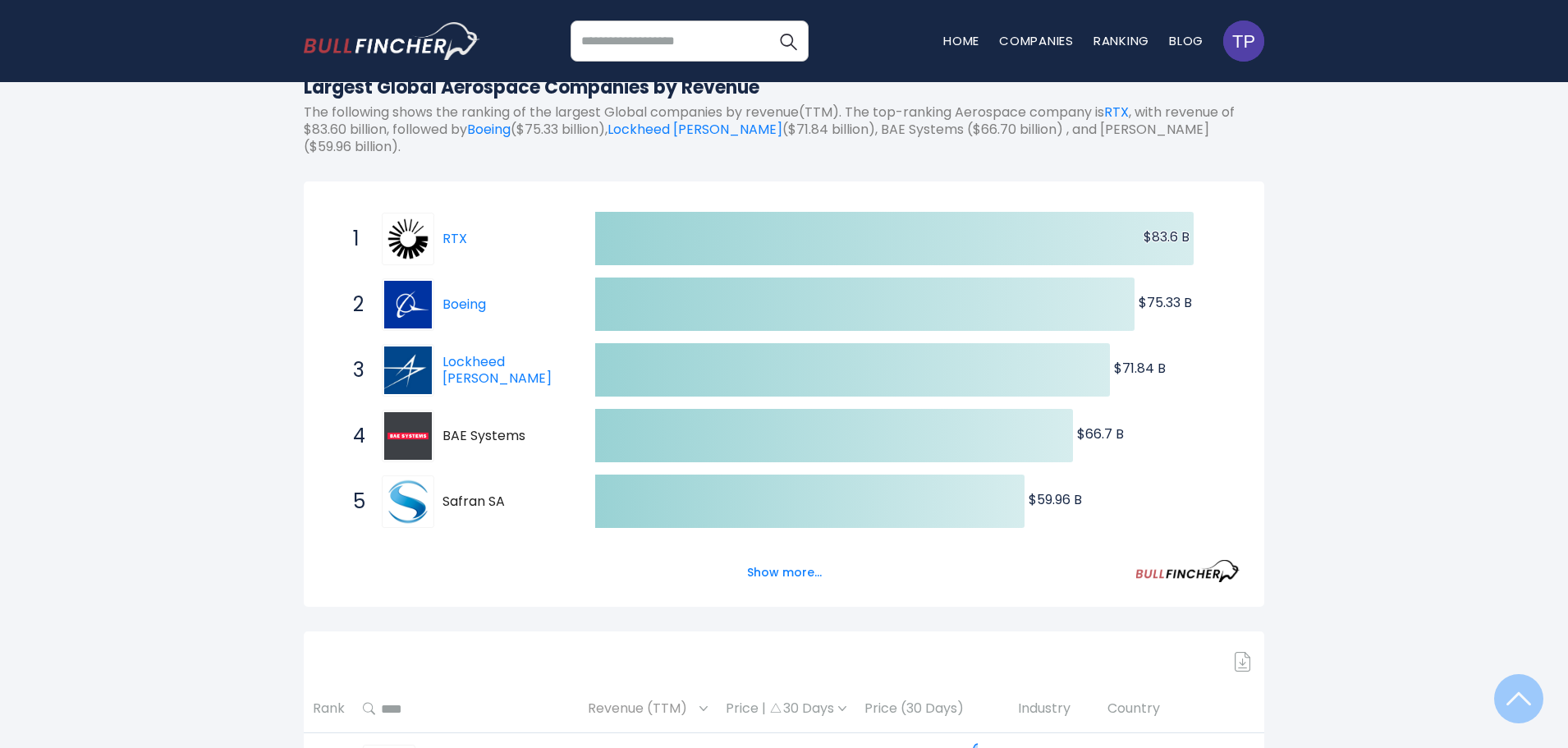
scroll to position [202, 0]
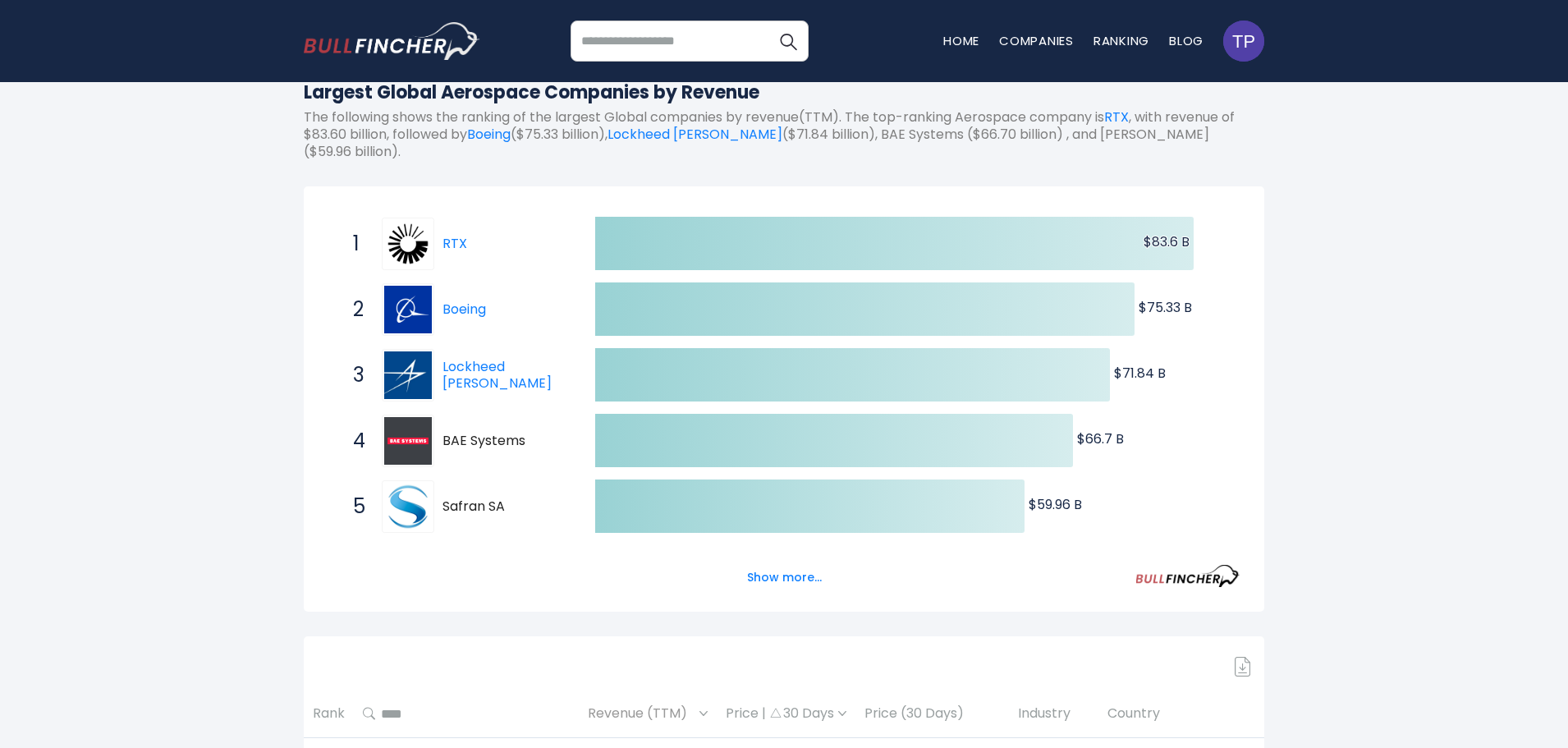
click at [1243, 657] on img at bounding box center [1243, 666] width 16 height 20
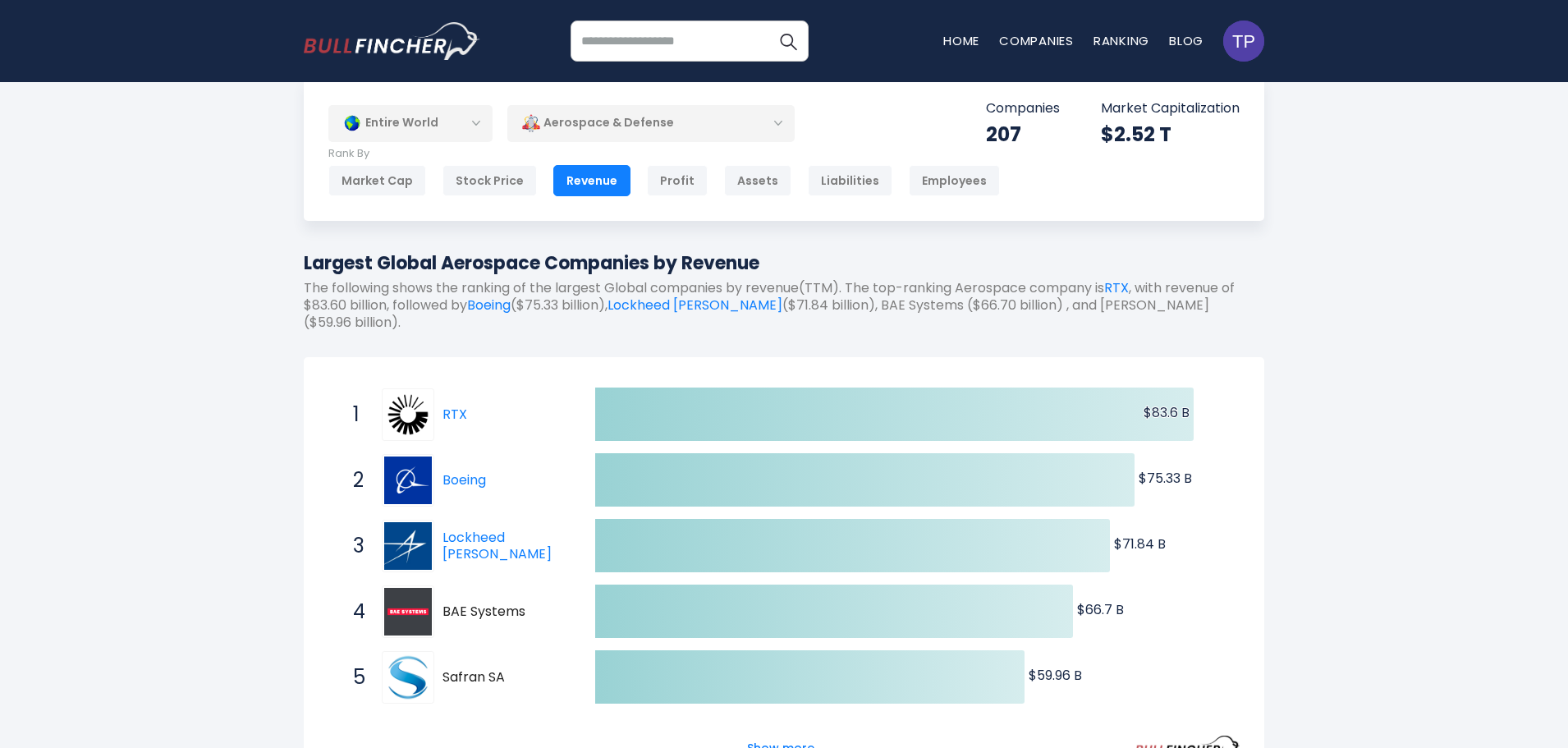
scroll to position [0, 0]
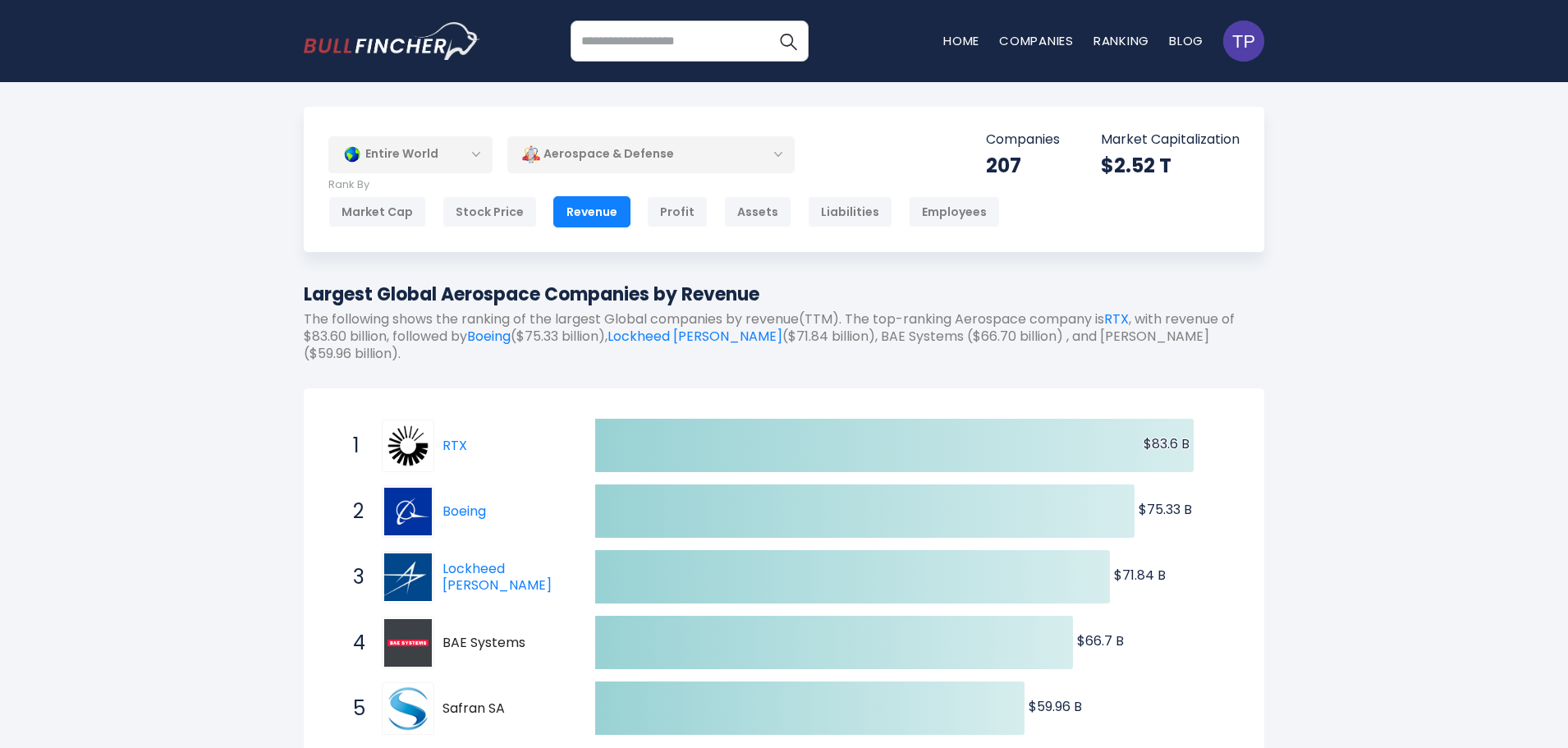
click at [694, 160] on div "Aerospace & Defense" at bounding box center [651, 155] width 288 height 37
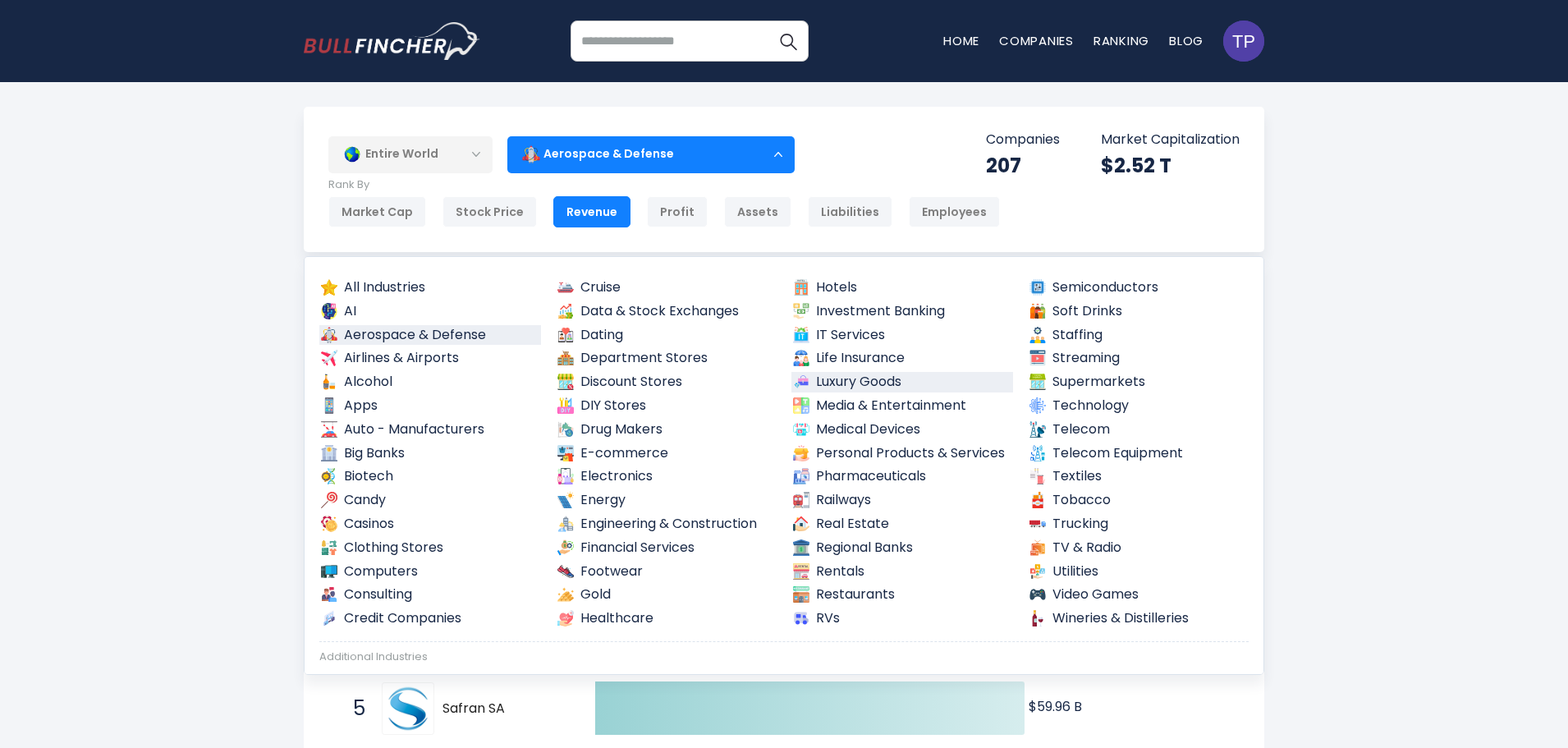
click at [840, 377] on link "Luxury Goods" at bounding box center [902, 382] width 222 height 20
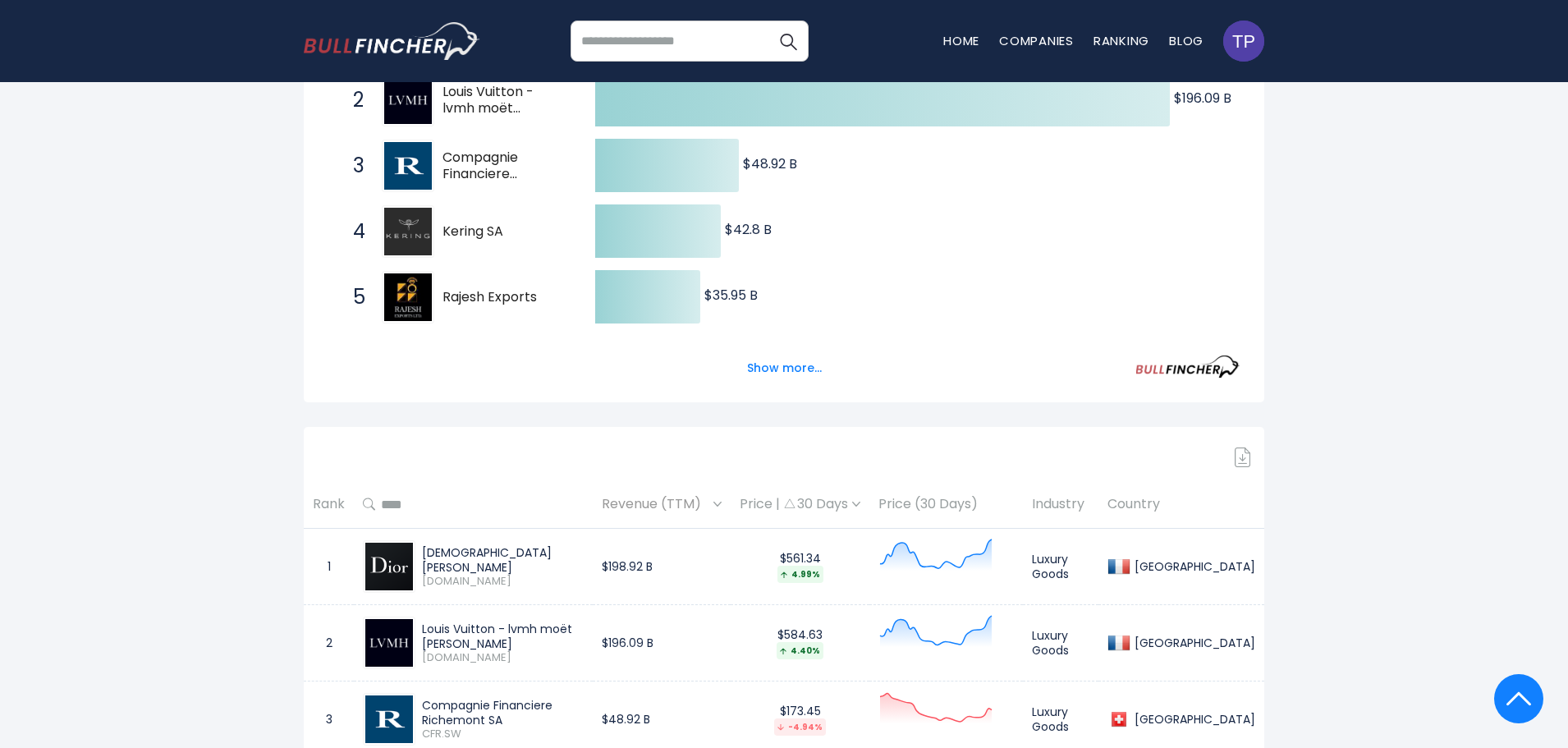
scroll to position [575, 0]
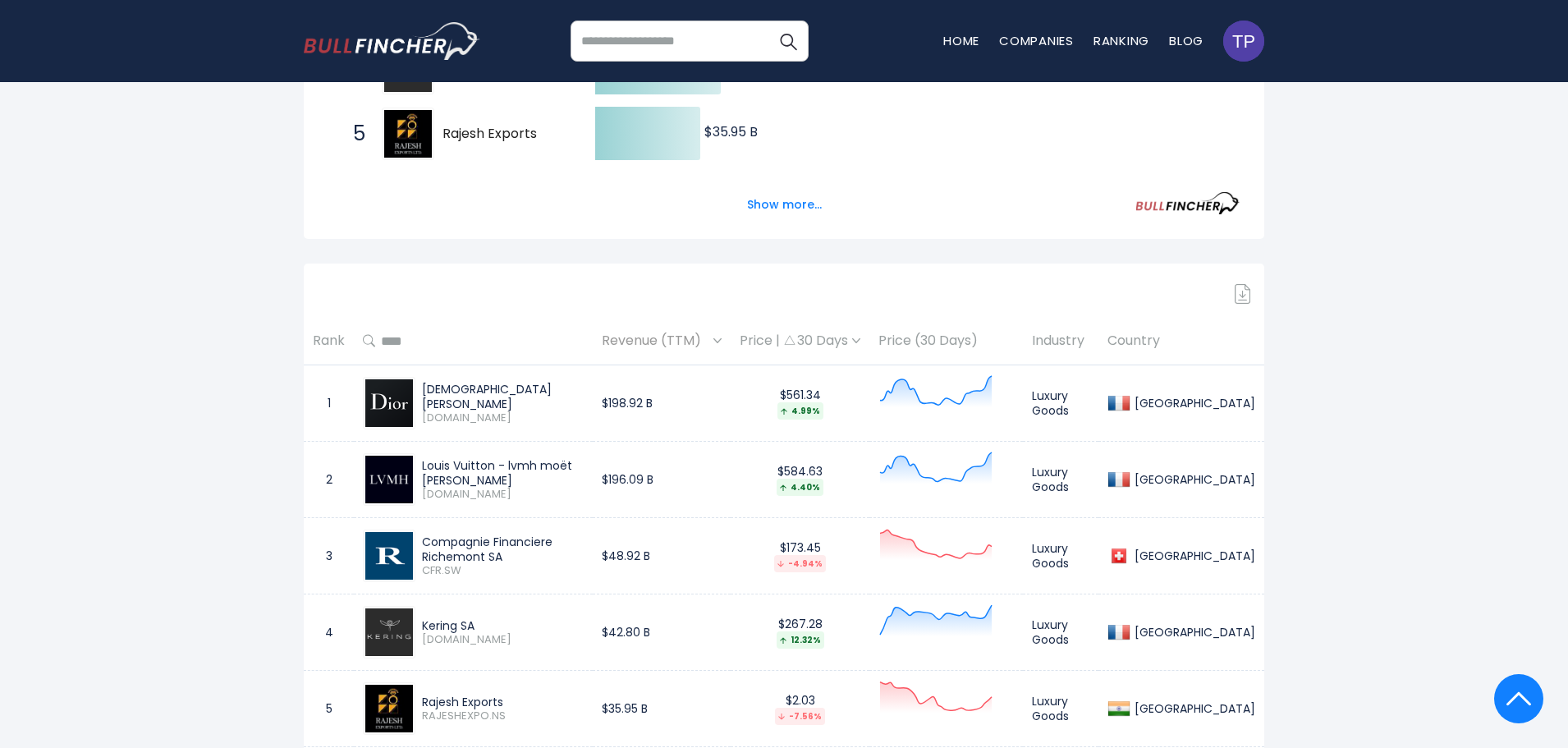
click at [1241, 294] on img at bounding box center [1243, 294] width 16 height 20
click at [1238, 295] on img at bounding box center [1243, 294] width 16 height 20
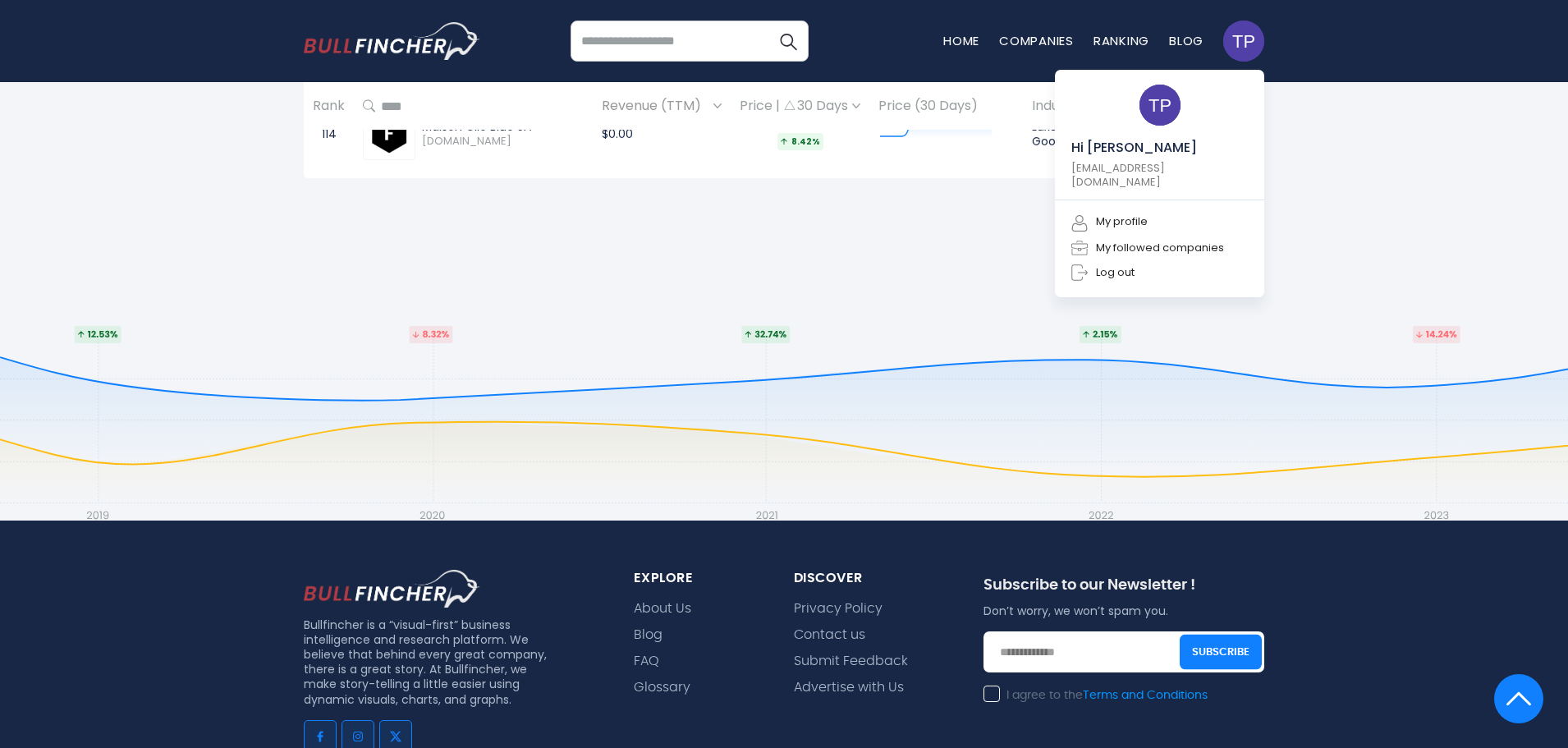
scroll to position [9296, 0]
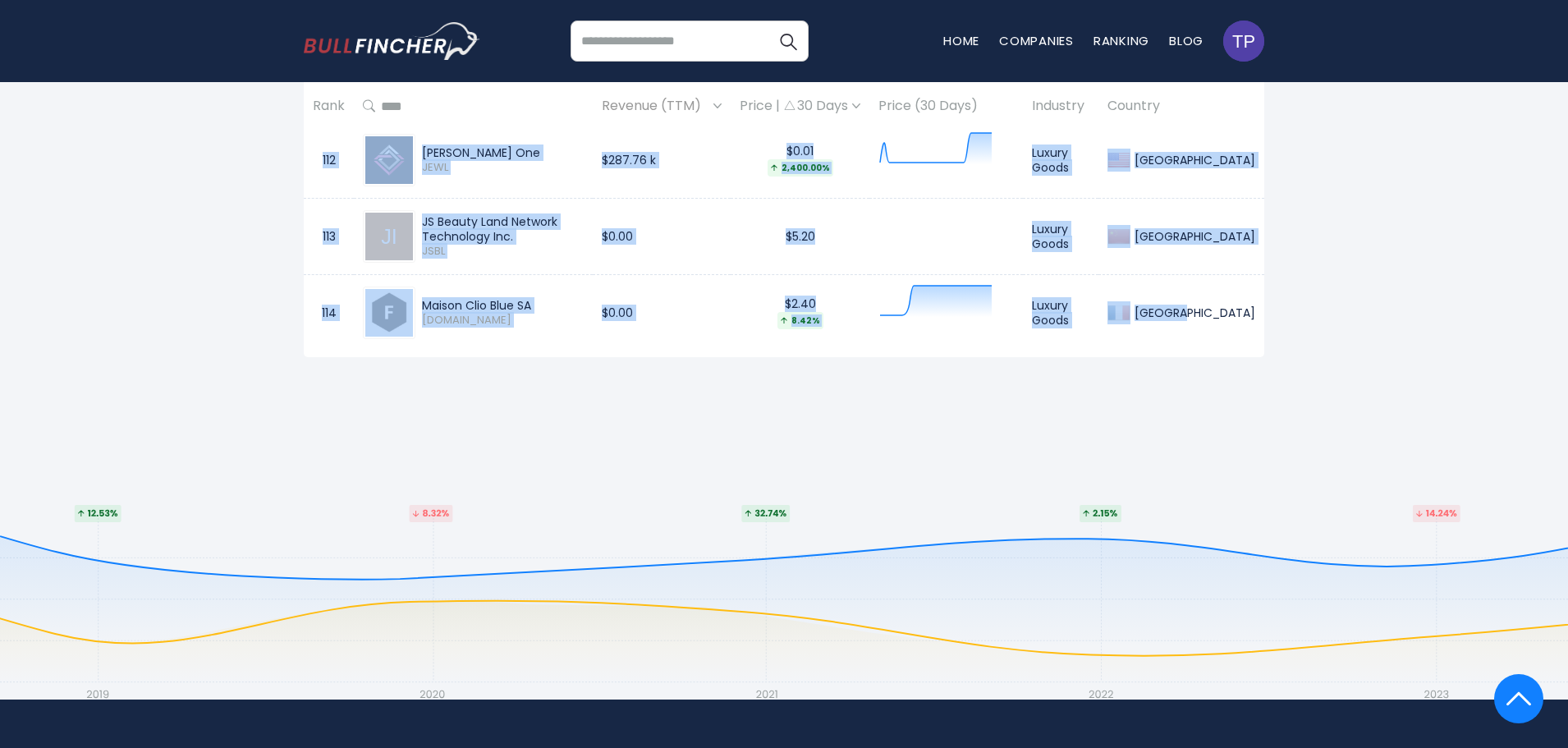
drag, startPoint x: 313, startPoint y: 393, endPoint x: 1222, endPoint y: 312, distance: 912.6
copy tbody "8 Loremipsu Dolo SIT.AM $922.63 C $972.53 8.20% Adipis Elits Doeius 9 Tempo Inc…"
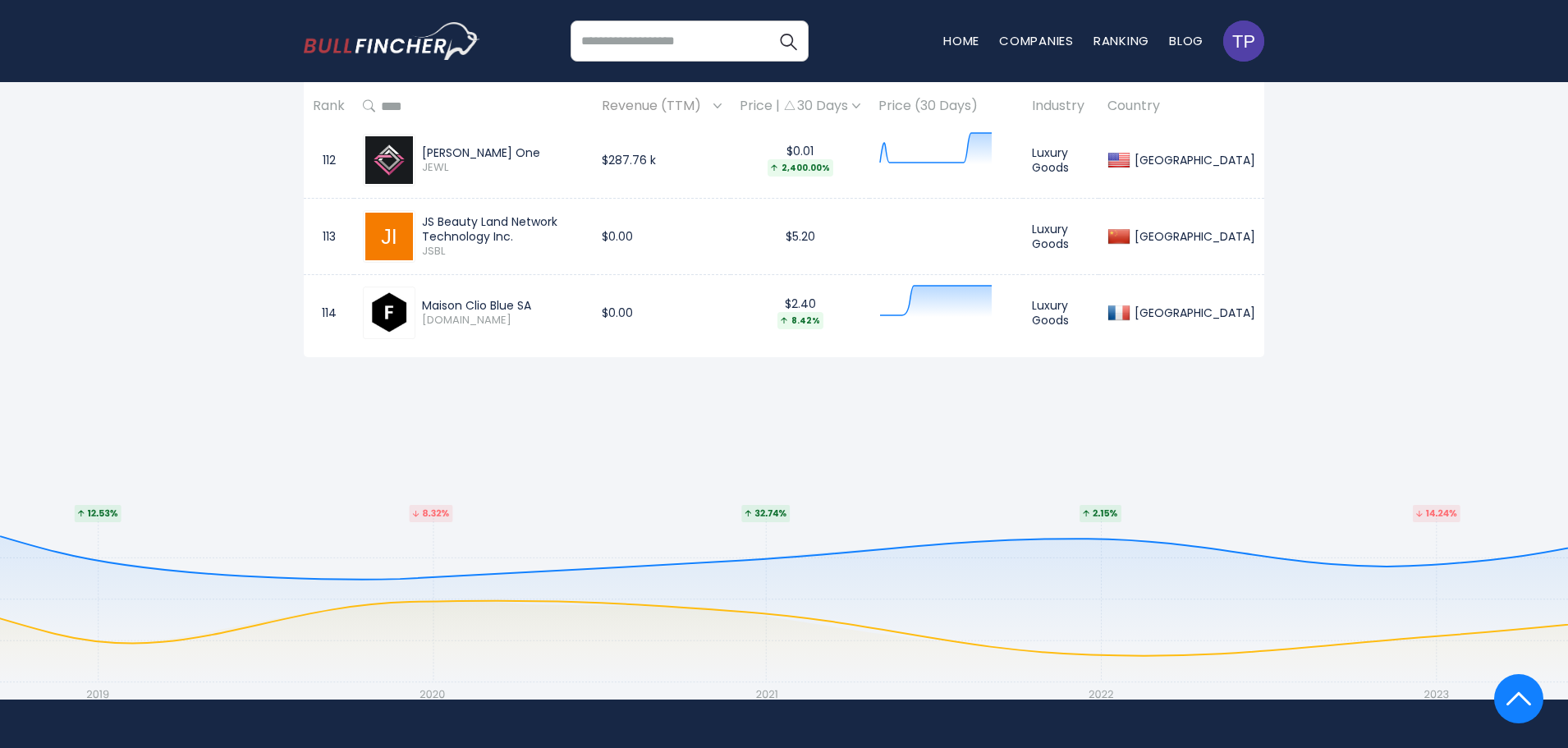
drag, startPoint x: 632, startPoint y: 423, endPoint x: 660, endPoint y: 394, distance: 40.3
